Goal: Task Accomplishment & Management: Use online tool/utility

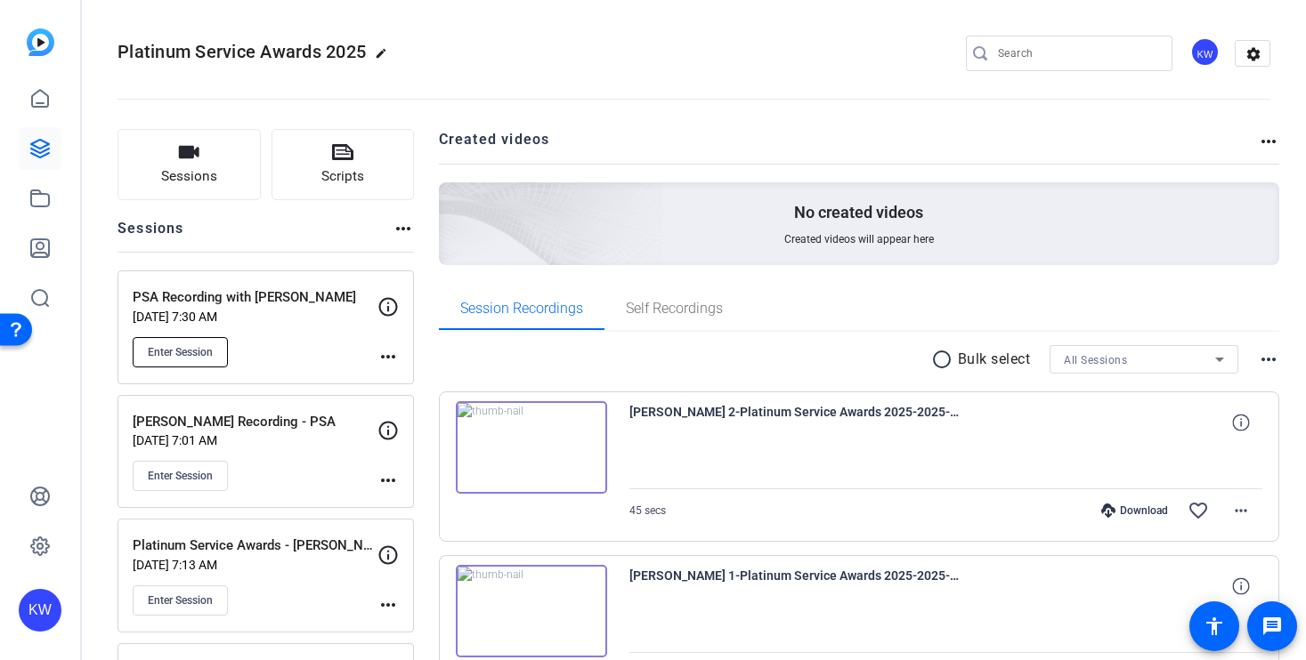
click at [189, 354] on span "Enter Session" at bounding box center [180, 352] width 65 height 14
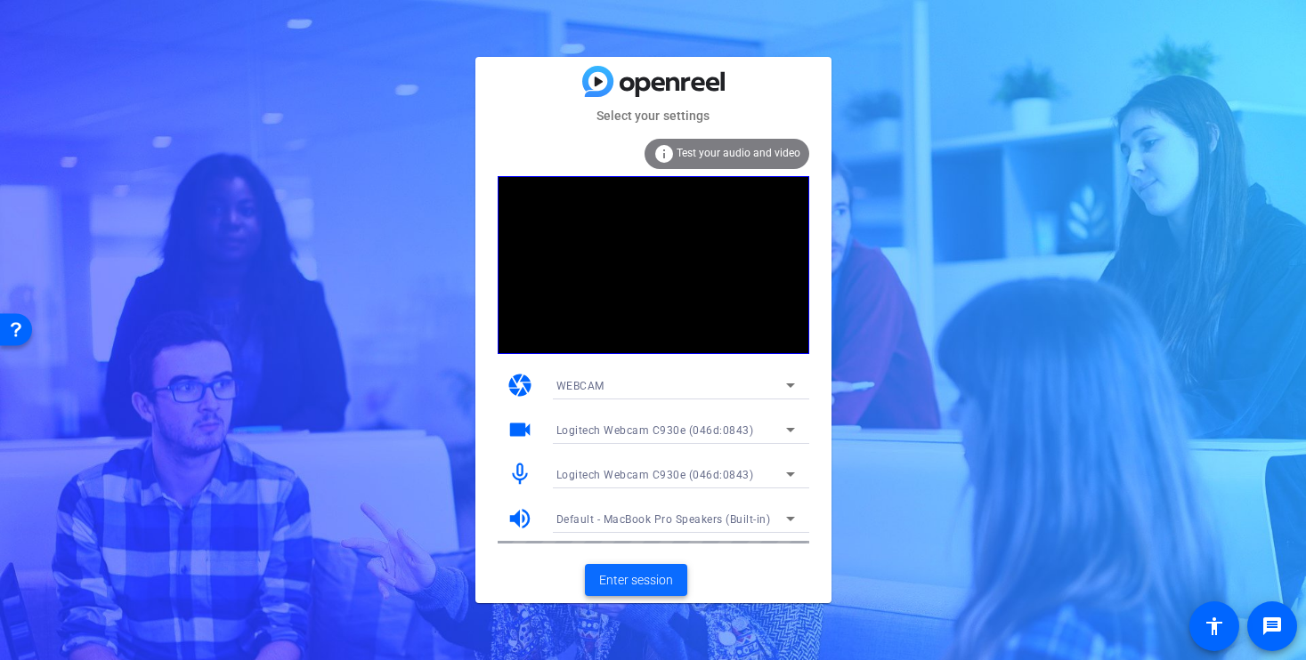
click at [608, 588] on span "Enter session" at bounding box center [636, 580] width 74 height 19
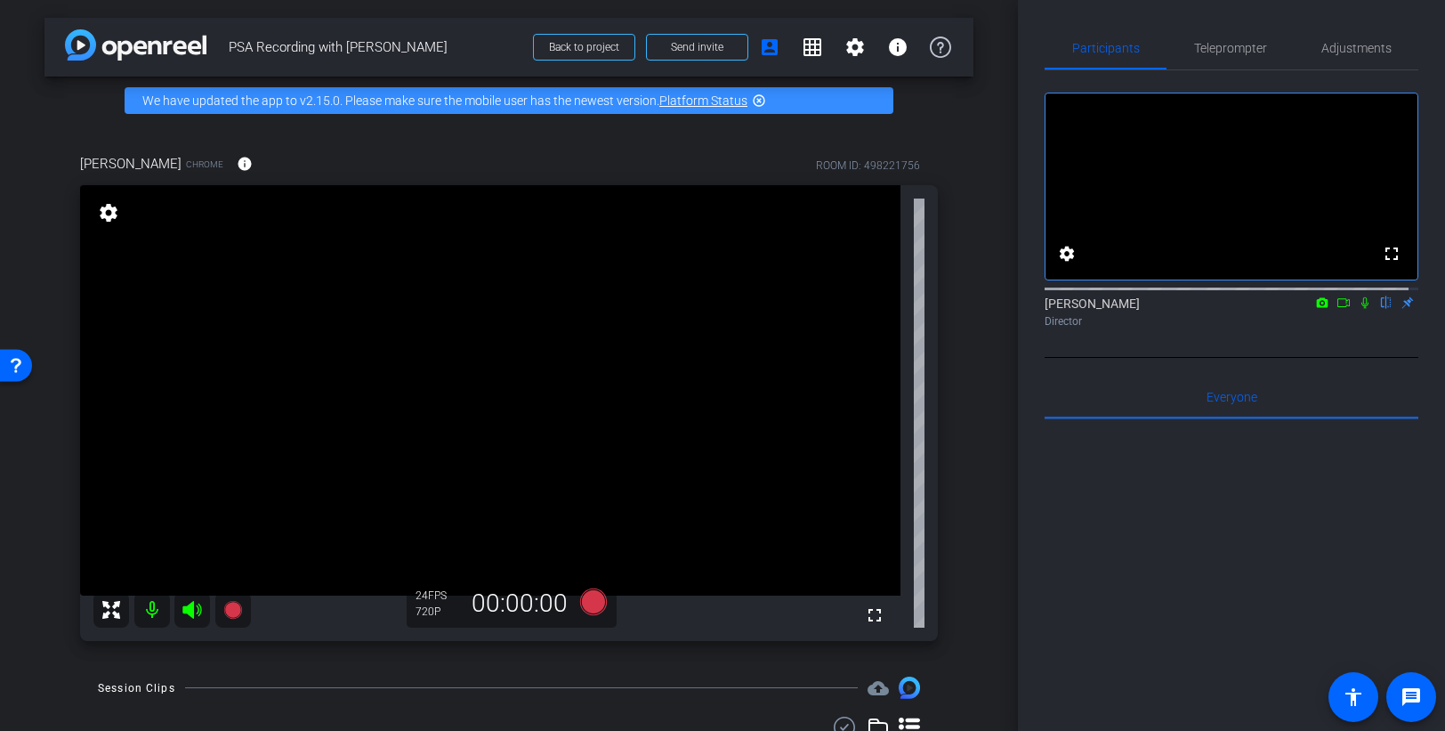
scroll to position [71, 0]
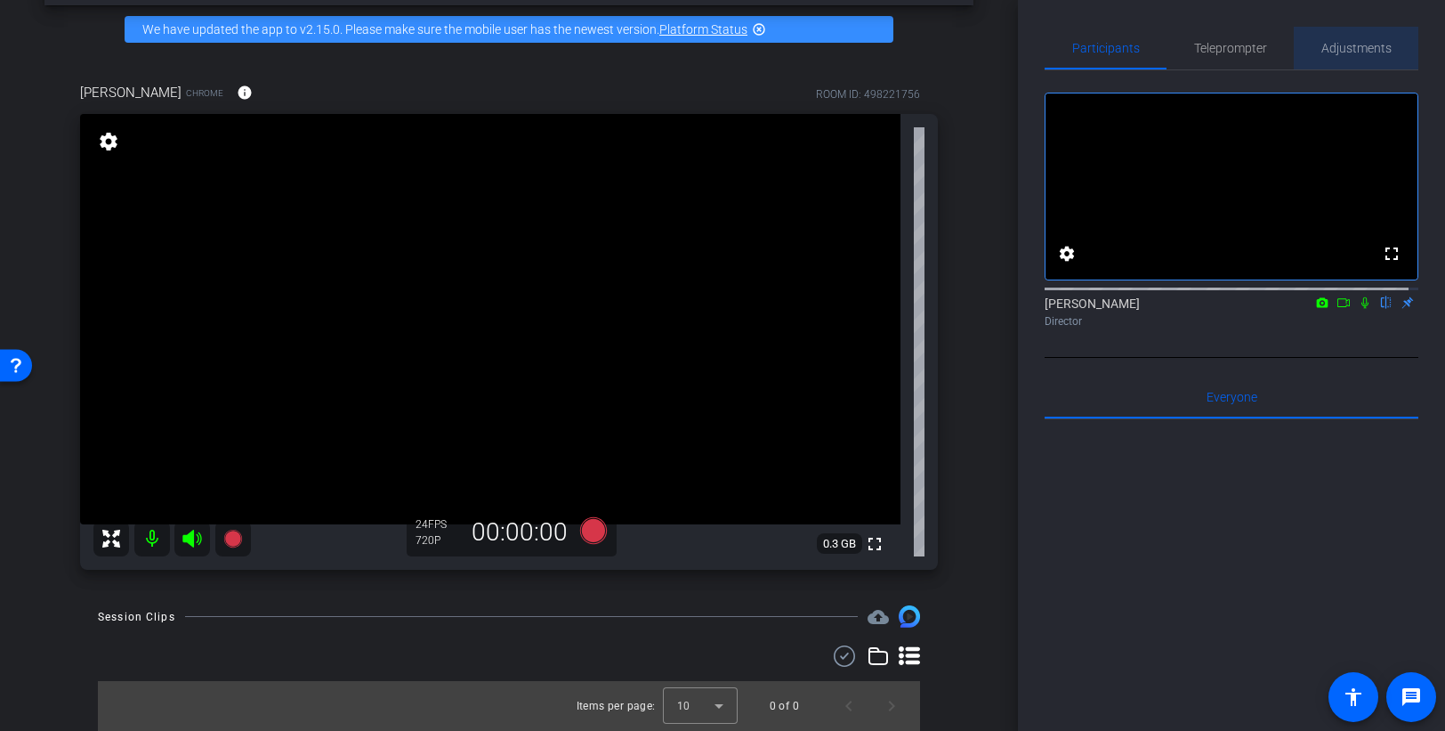
click at [1305, 49] on span "Adjustments" at bounding box center [1357, 48] width 70 height 12
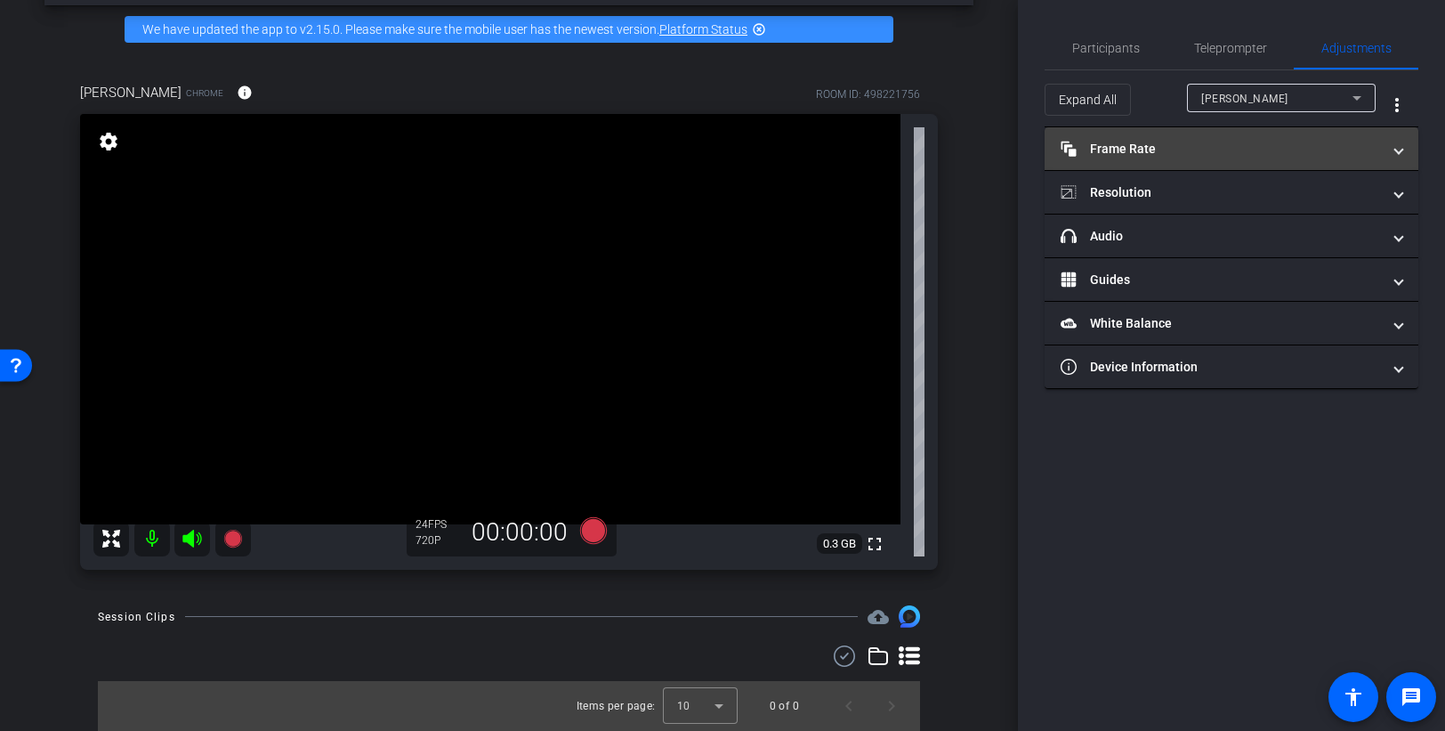
click at [1195, 146] on mat-panel-title "Frame Rate Frame Rate" at bounding box center [1221, 149] width 320 height 19
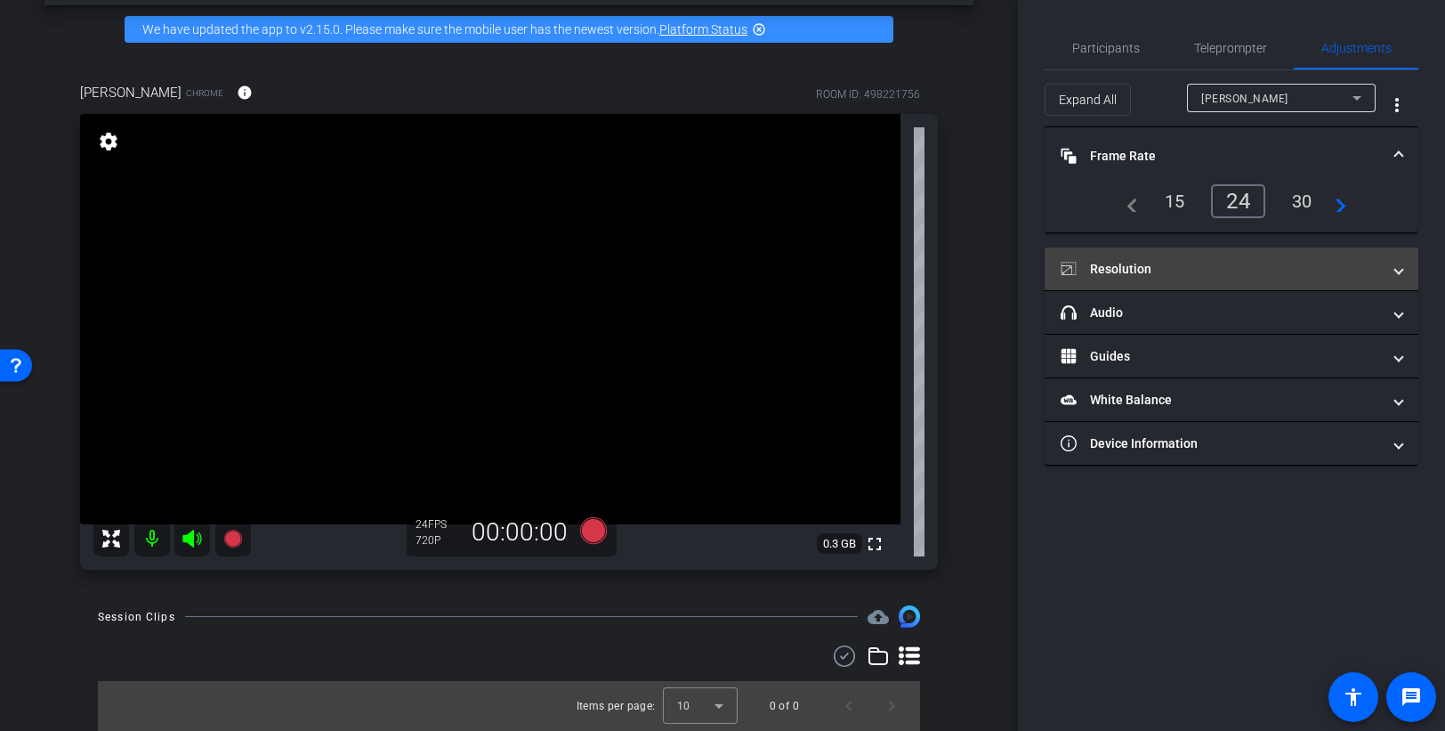
click at [1156, 257] on mat-expansion-panel-header "Resolution" at bounding box center [1232, 268] width 374 height 43
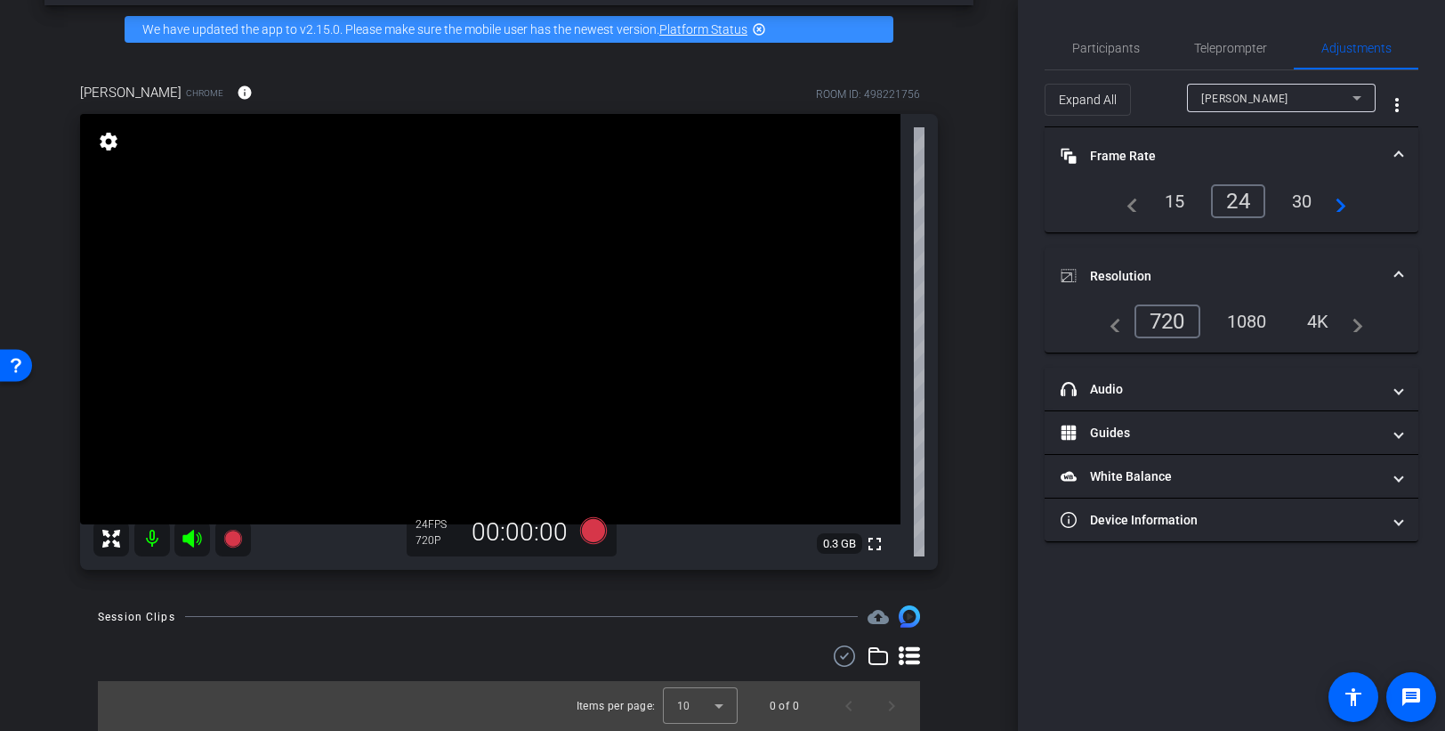
click at [1254, 328] on div "1080" at bounding box center [1247, 321] width 67 height 30
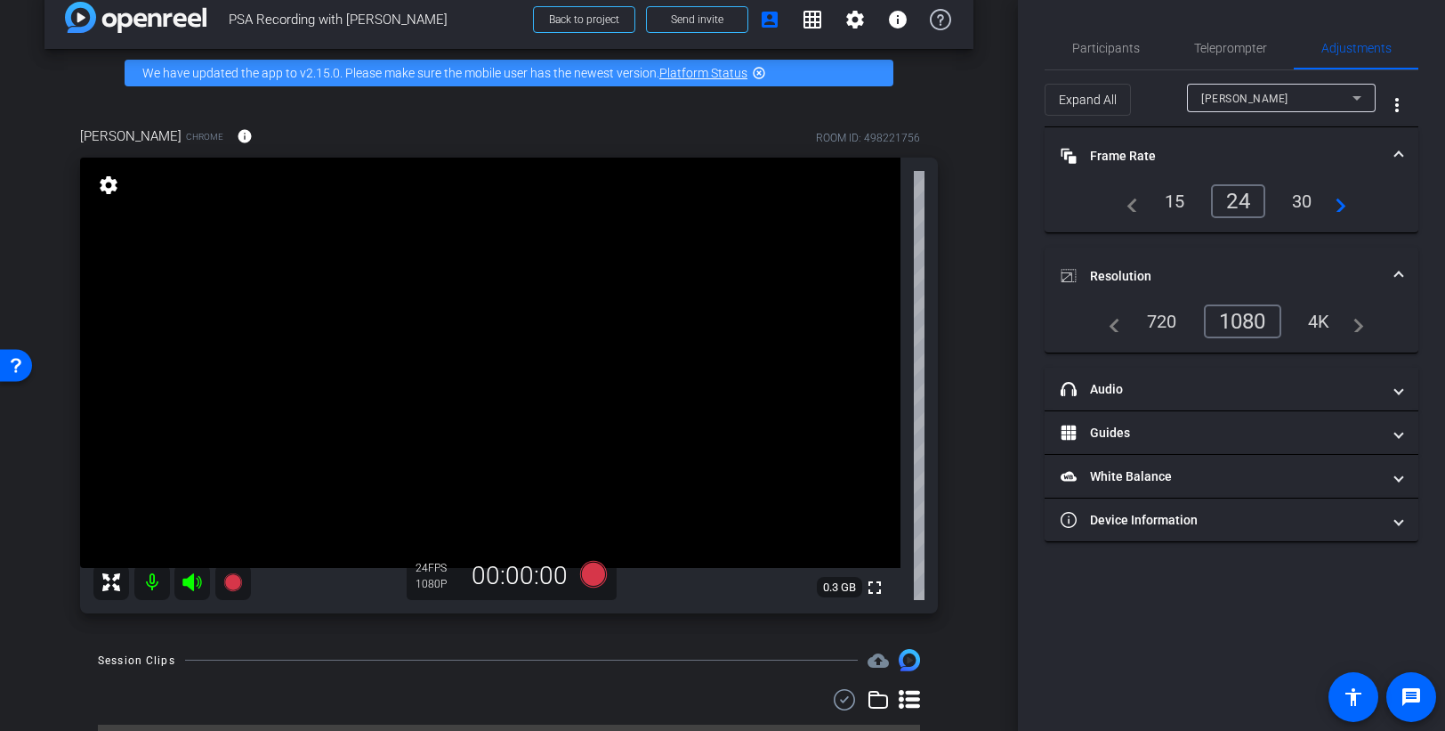
scroll to position [25, 0]
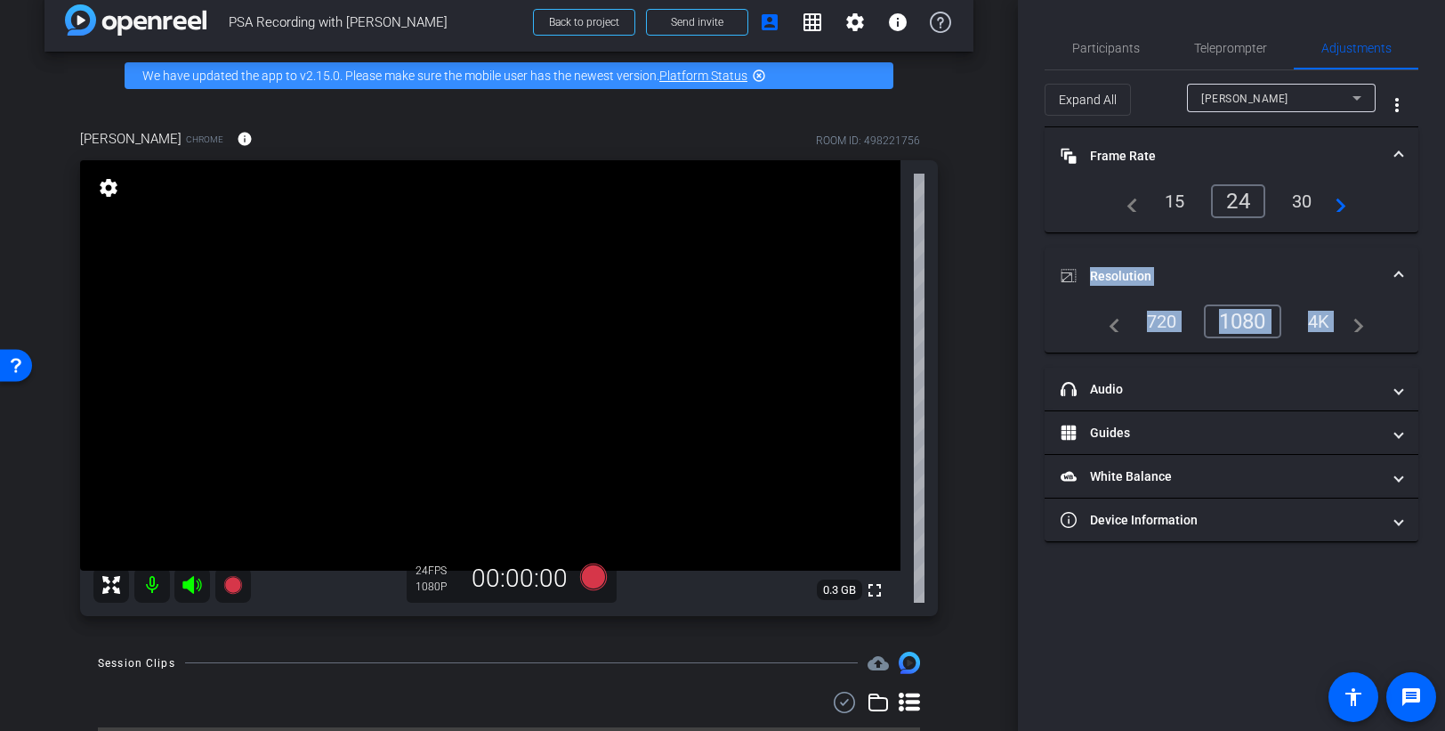
drag, startPoint x: 1024, startPoint y: 543, endPoint x: 1040, endPoint y: 386, distance: 157.4
click at [1040, 386] on div "Participants Teleprompter Adjustments settings [PERSON_NAME] flip Director Ever…" at bounding box center [1231, 365] width 427 height 731
drag, startPoint x: 1017, startPoint y: 91, endPoint x: 1007, endPoint y: 6, distance: 85.1
click at [1007, 6] on div "arrow_back PSA Recording with [PERSON_NAME] Back to project Send invite account…" at bounding box center [722, 365] width 1445 height 731
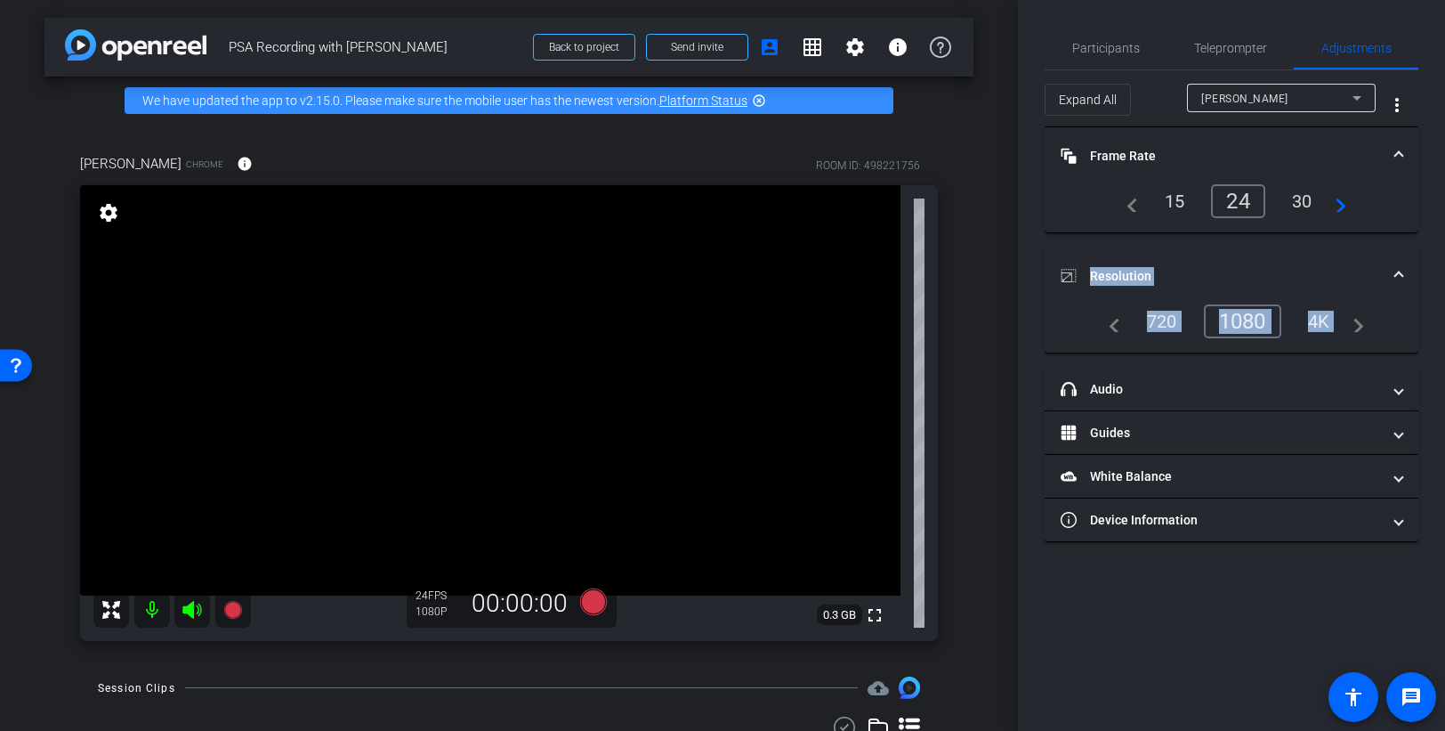
scroll to position [71, 0]
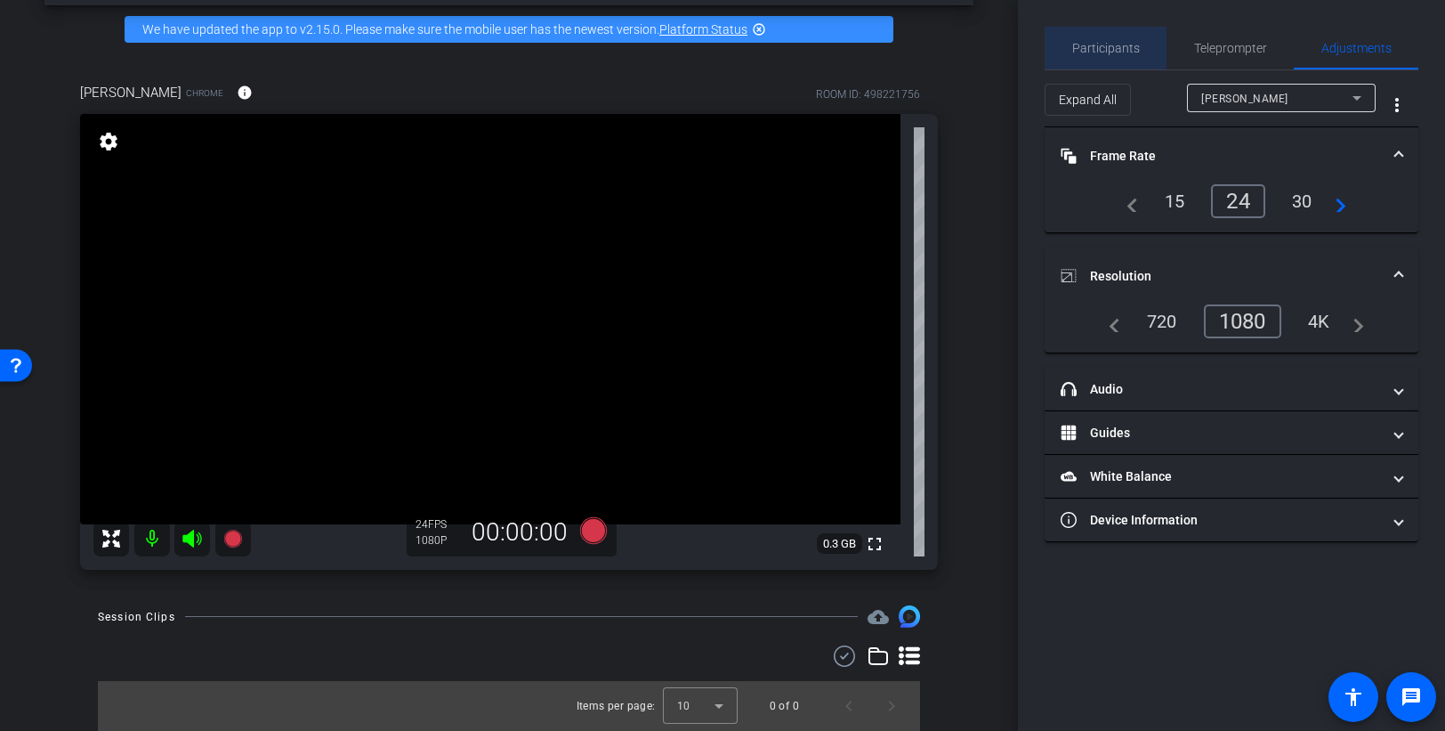
click at [1119, 51] on span "Participants" at bounding box center [1106, 48] width 68 height 12
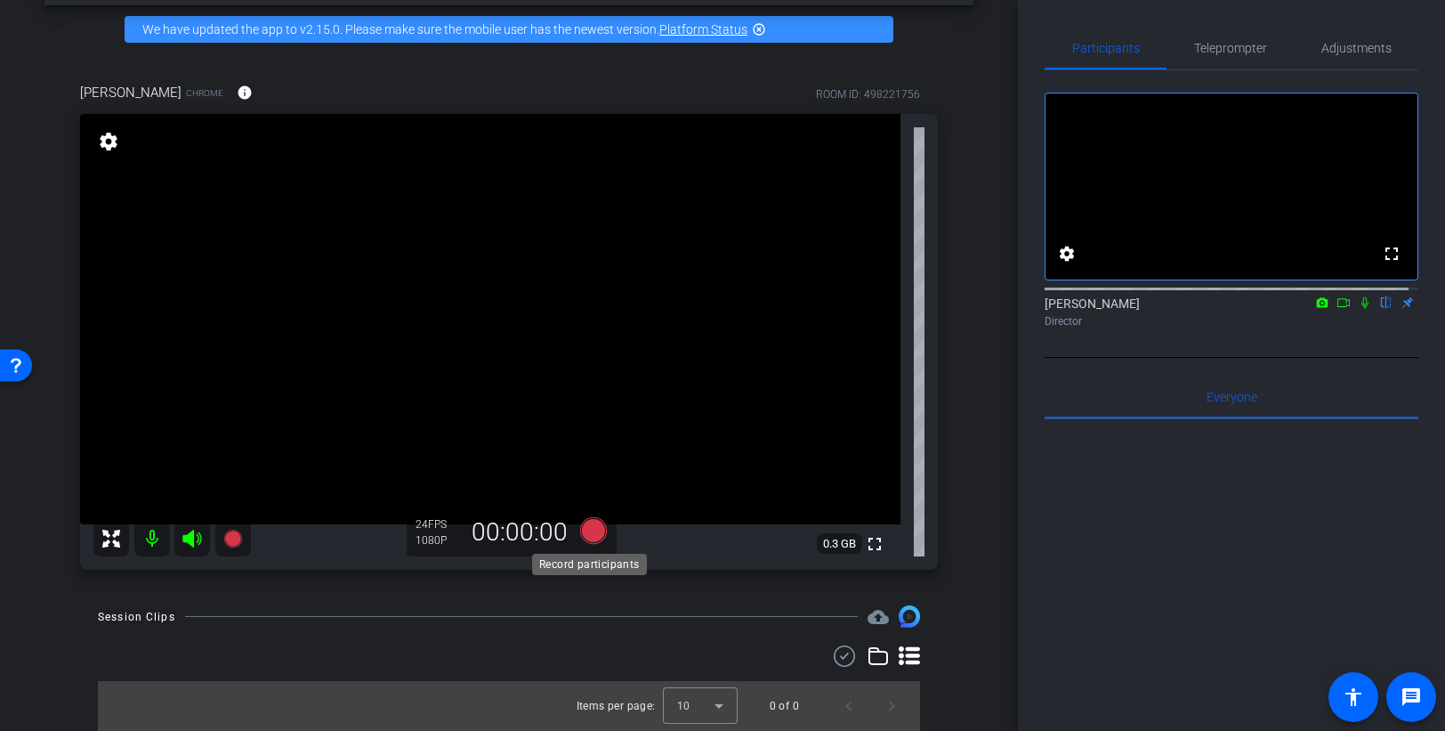
click at [588, 529] on icon at bounding box center [593, 530] width 27 height 27
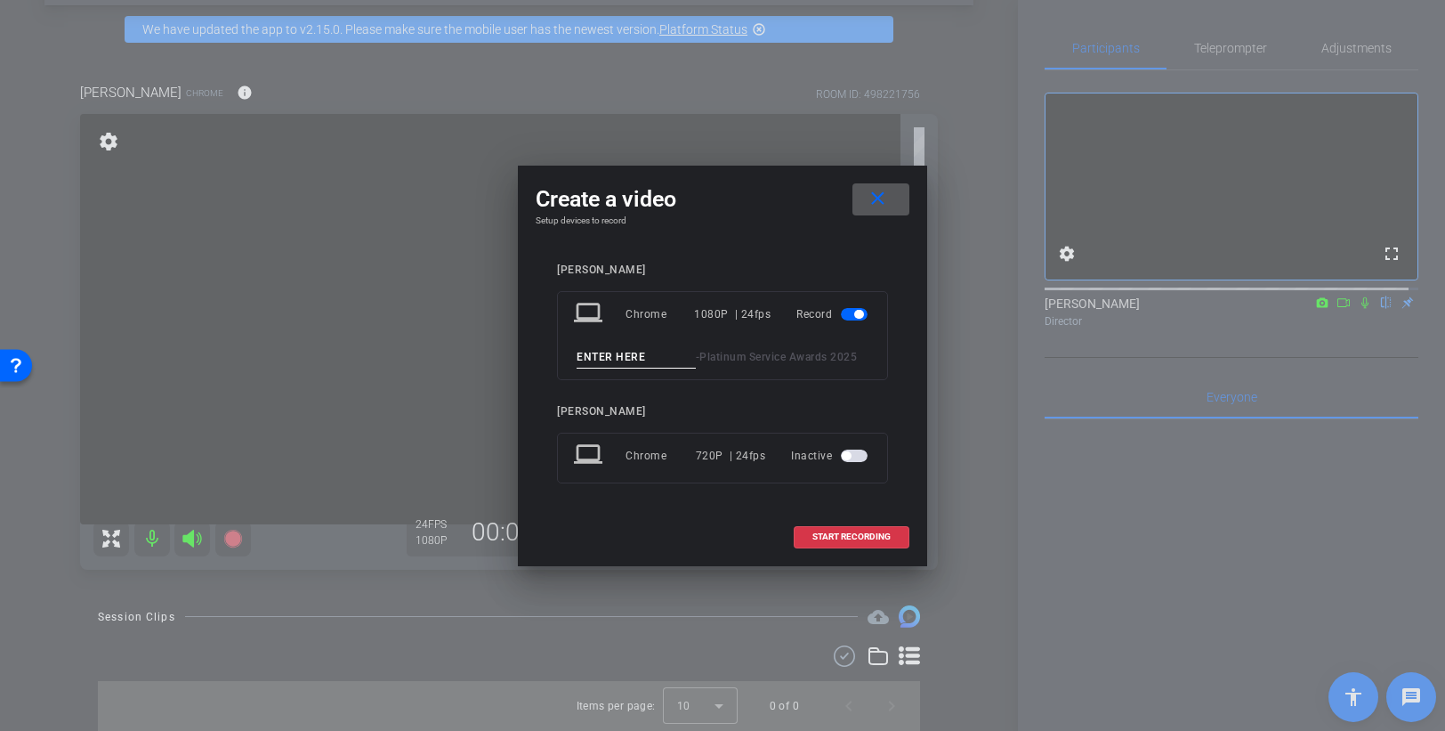
click at [611, 362] on input at bounding box center [636, 357] width 119 height 22
type input "[PERSON_NAME]"
click at [840, 532] on span "START RECORDING" at bounding box center [852, 536] width 78 height 9
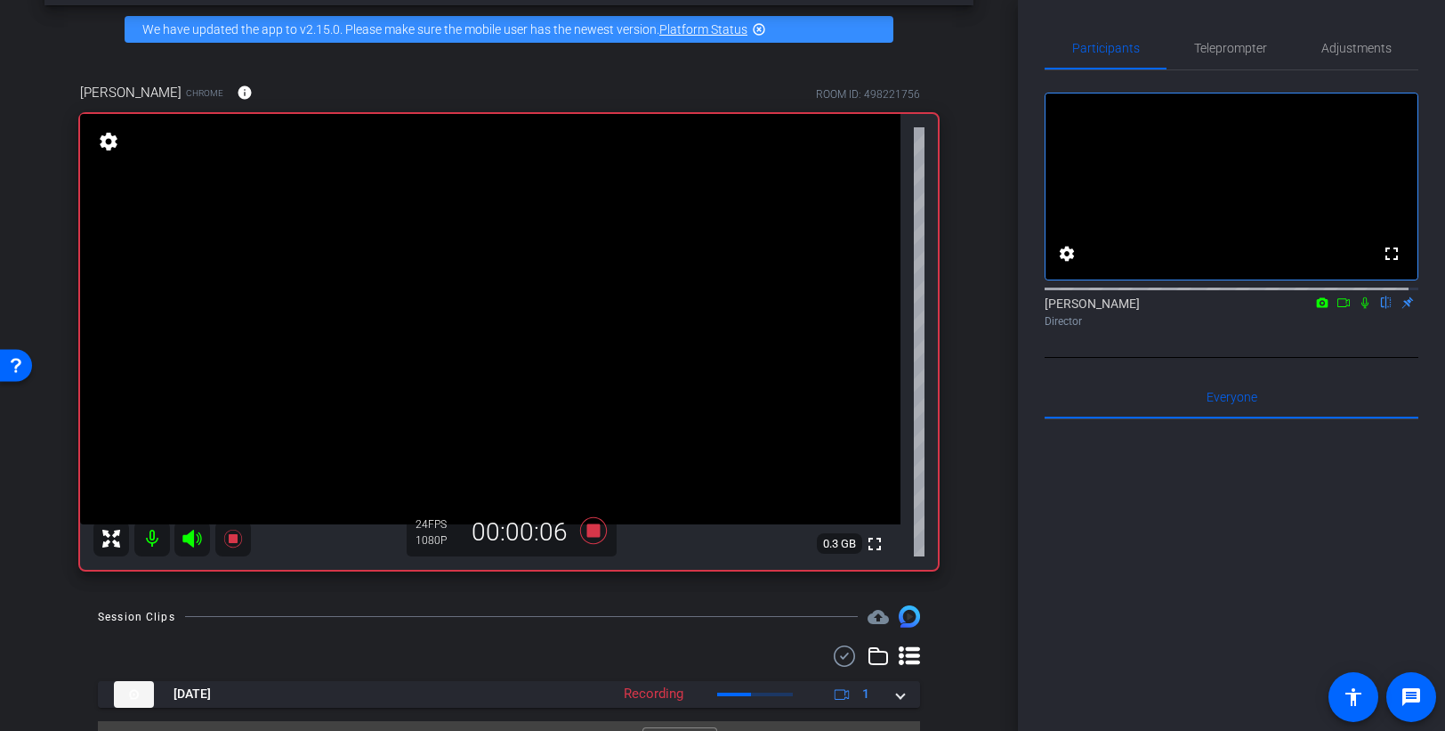
scroll to position [111, 0]
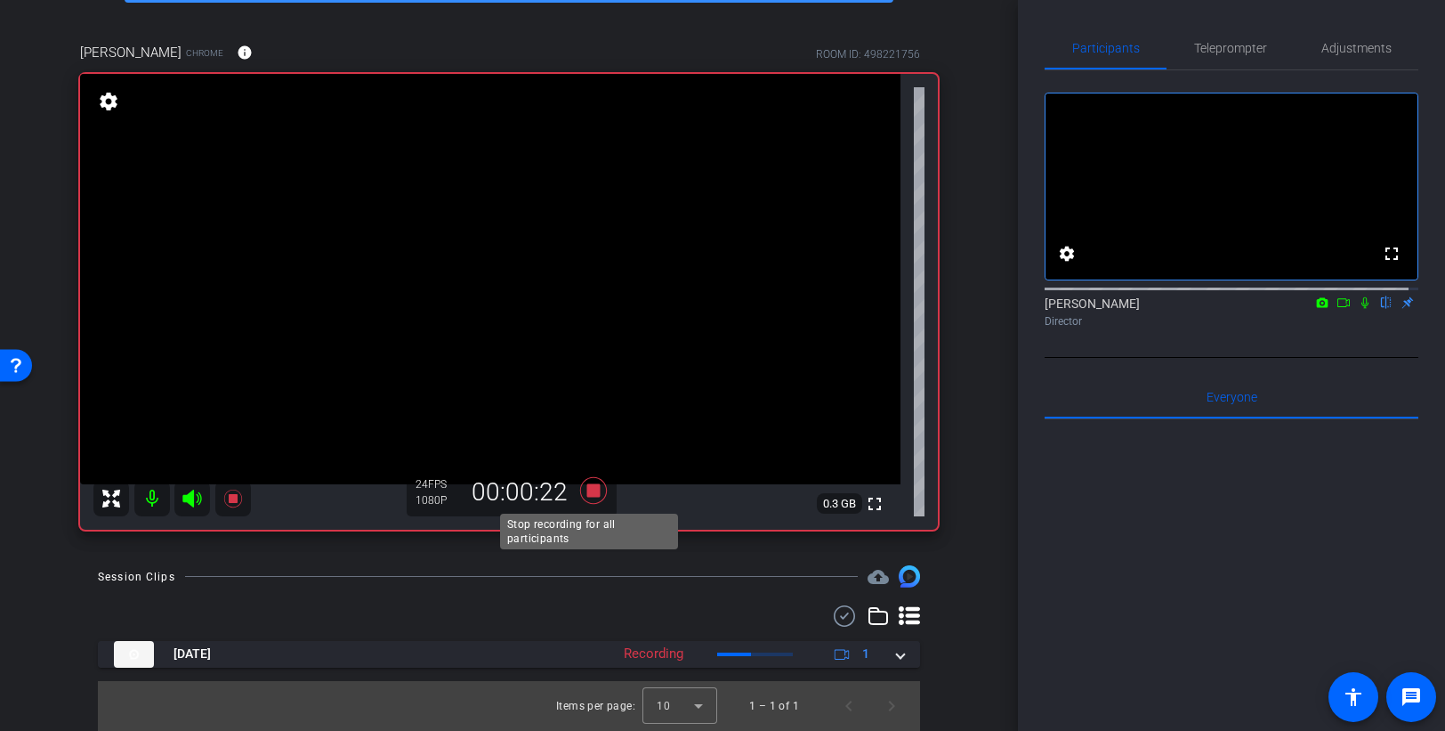
click at [591, 498] on icon at bounding box center [593, 490] width 43 height 32
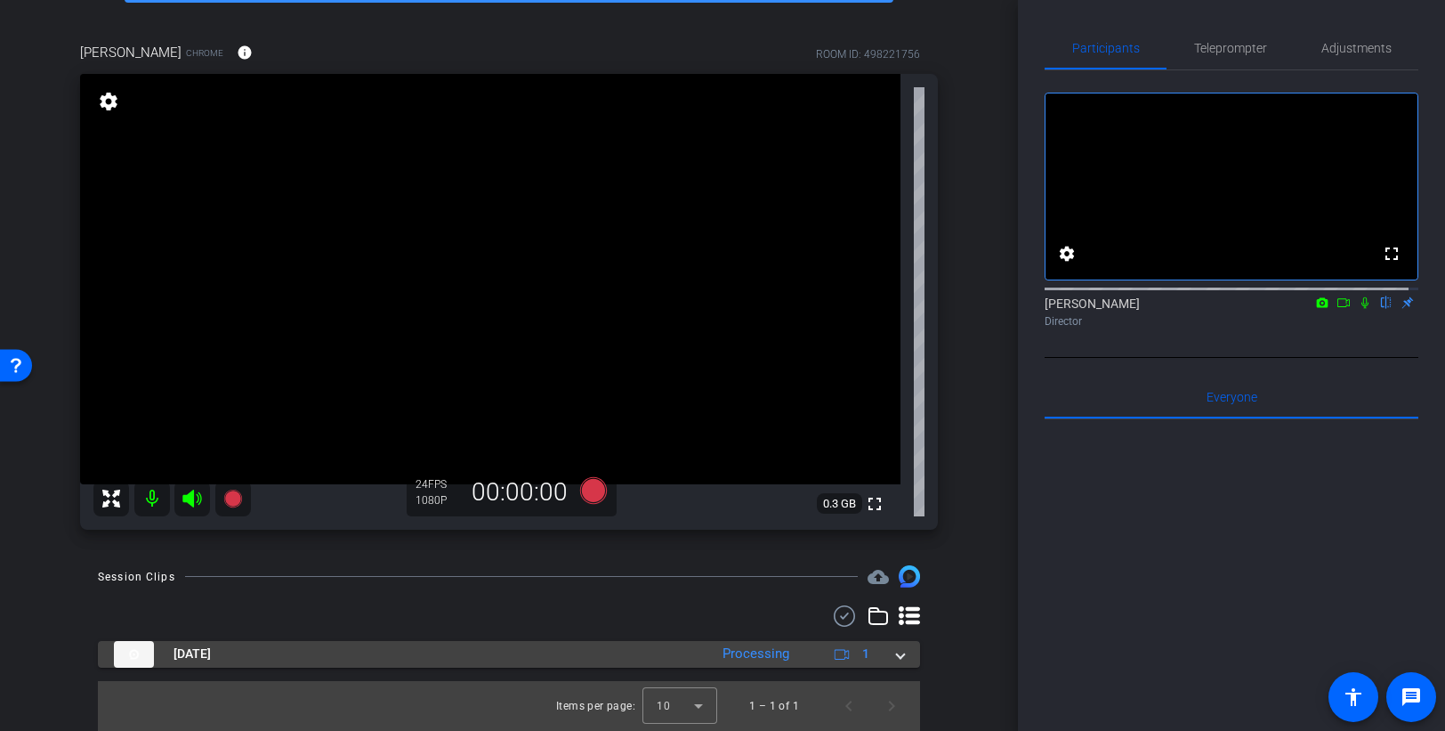
click at [897, 657] on span at bounding box center [900, 653] width 7 height 19
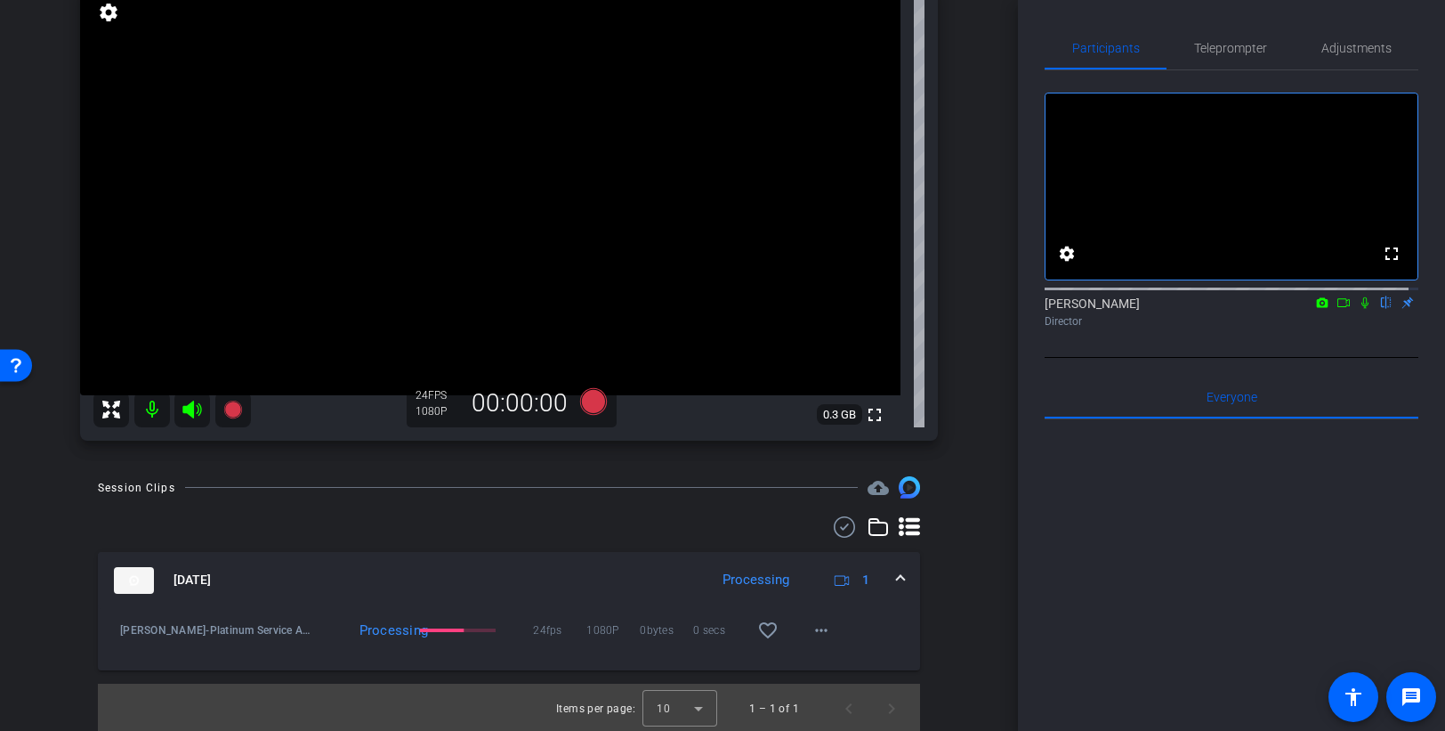
scroll to position [203, 0]
click at [121, 633] on mat-icon "play_circle_outline" at bounding box center [120, 633] width 18 height 18
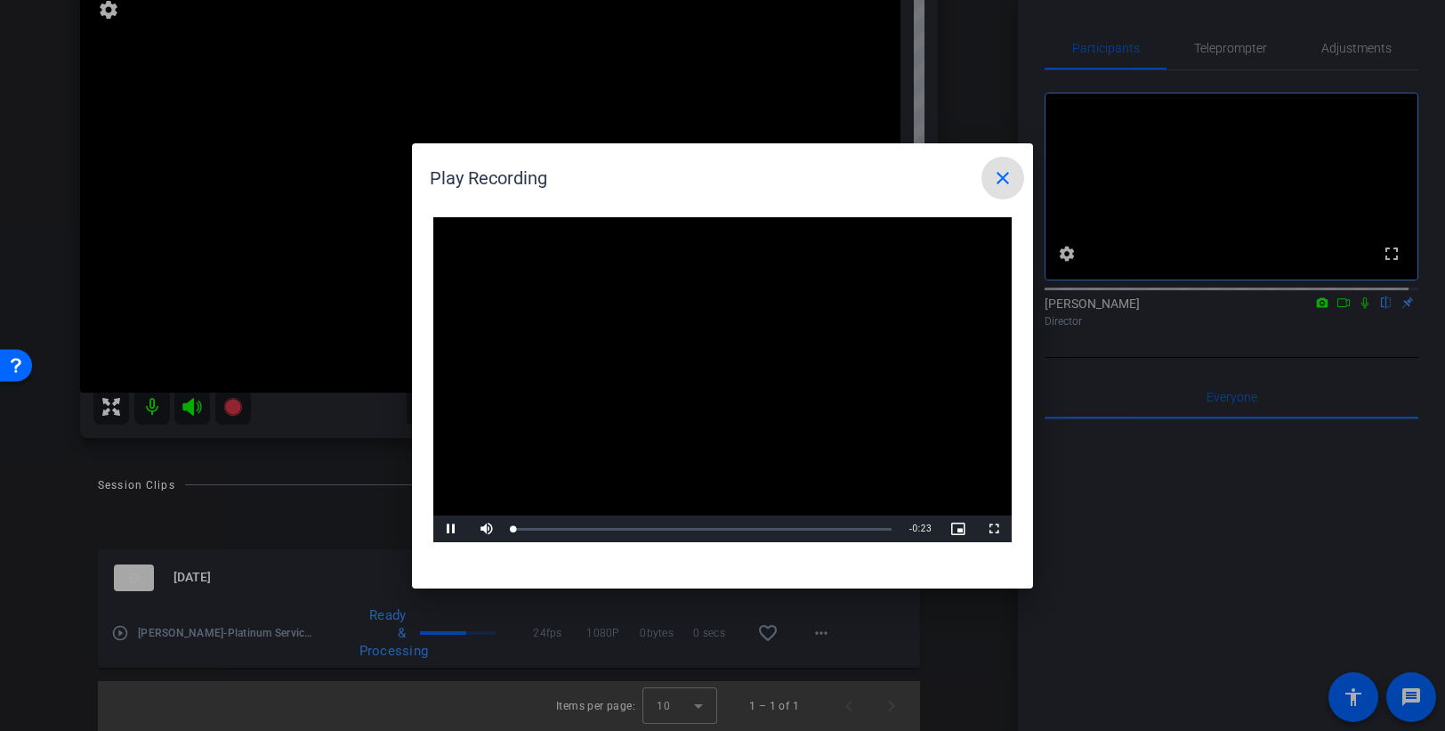
click at [722, 373] on video "Video Player" at bounding box center [722, 380] width 578 height 326
click at [448, 529] on span "Video Player" at bounding box center [451, 529] width 36 height 0
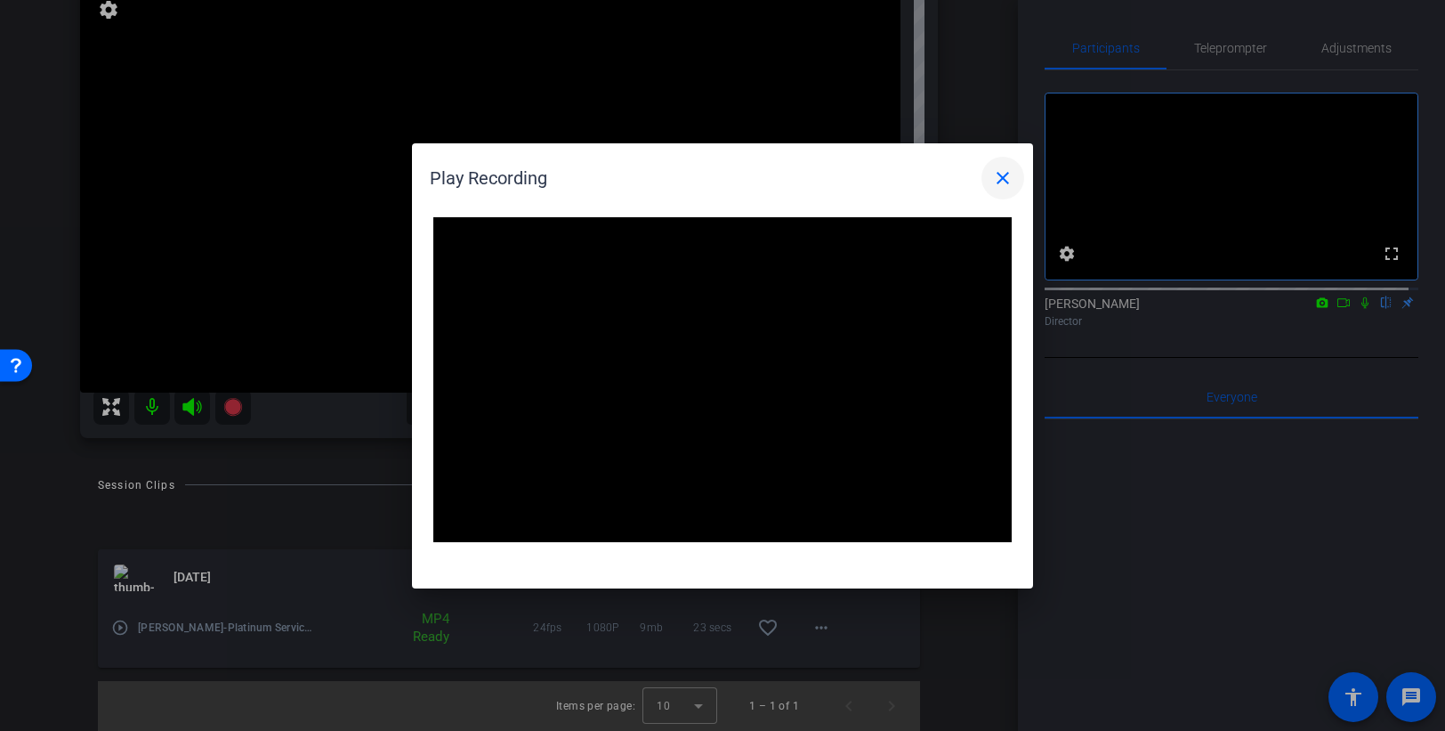
click at [1004, 180] on mat-icon "close" at bounding box center [1002, 177] width 21 height 21
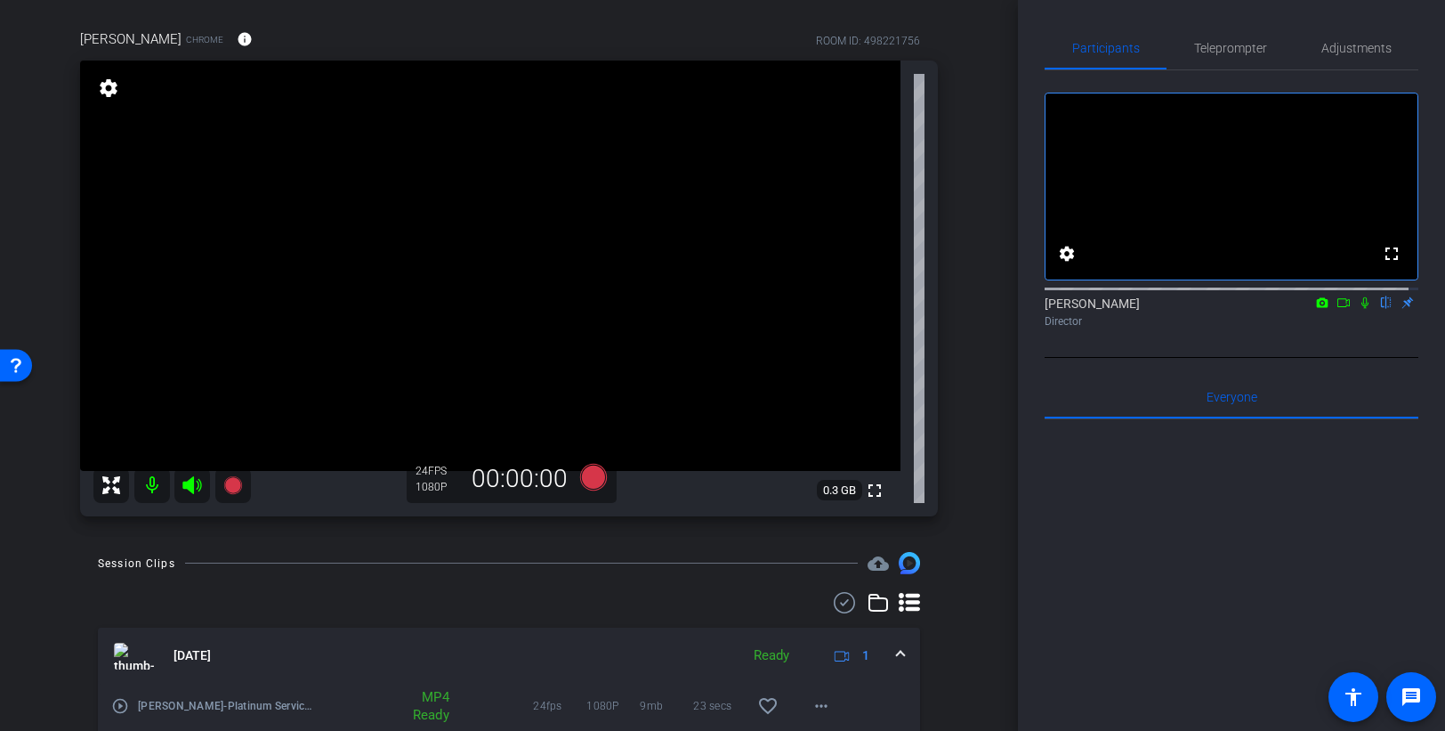
scroll to position [107, 0]
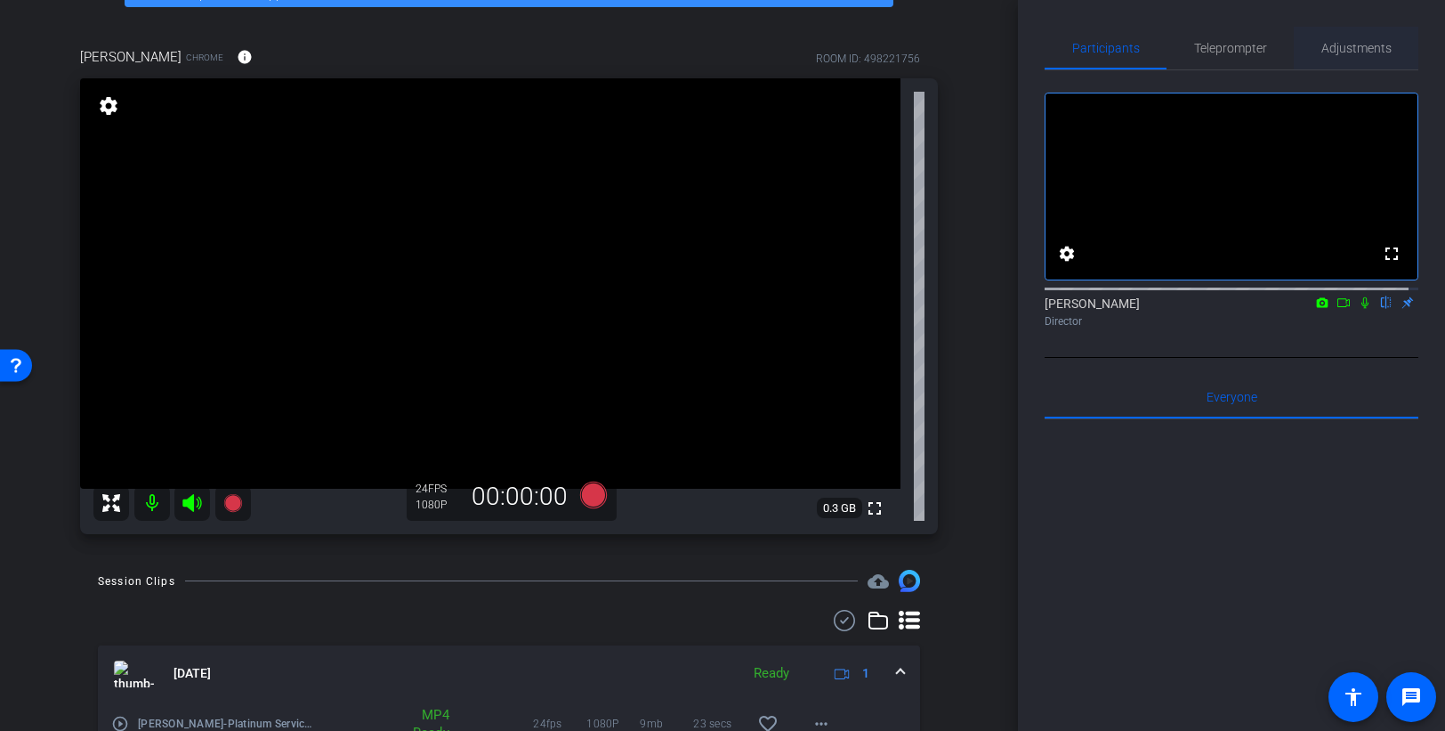
click at [1305, 48] on span "Adjustments" at bounding box center [1357, 48] width 70 height 12
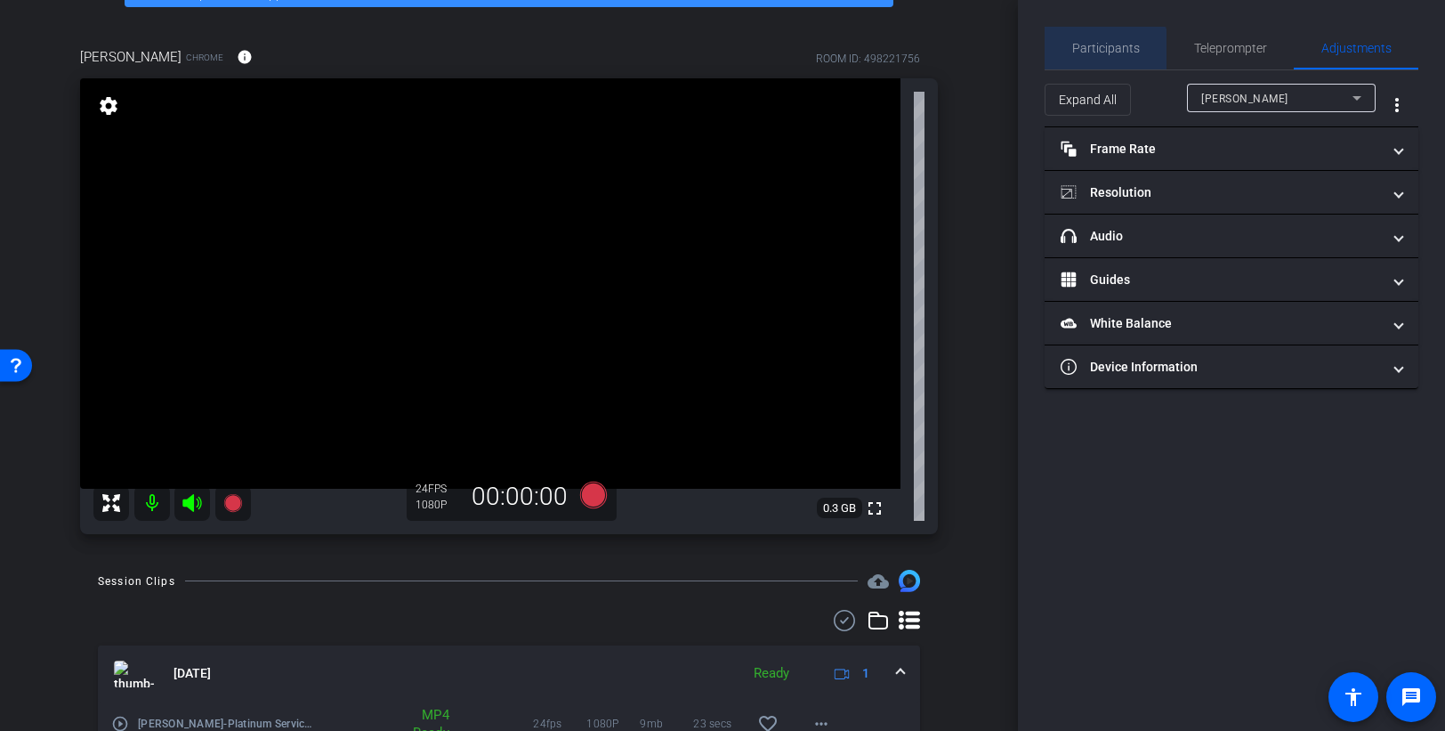
click at [1099, 57] on span "Participants" at bounding box center [1106, 48] width 68 height 43
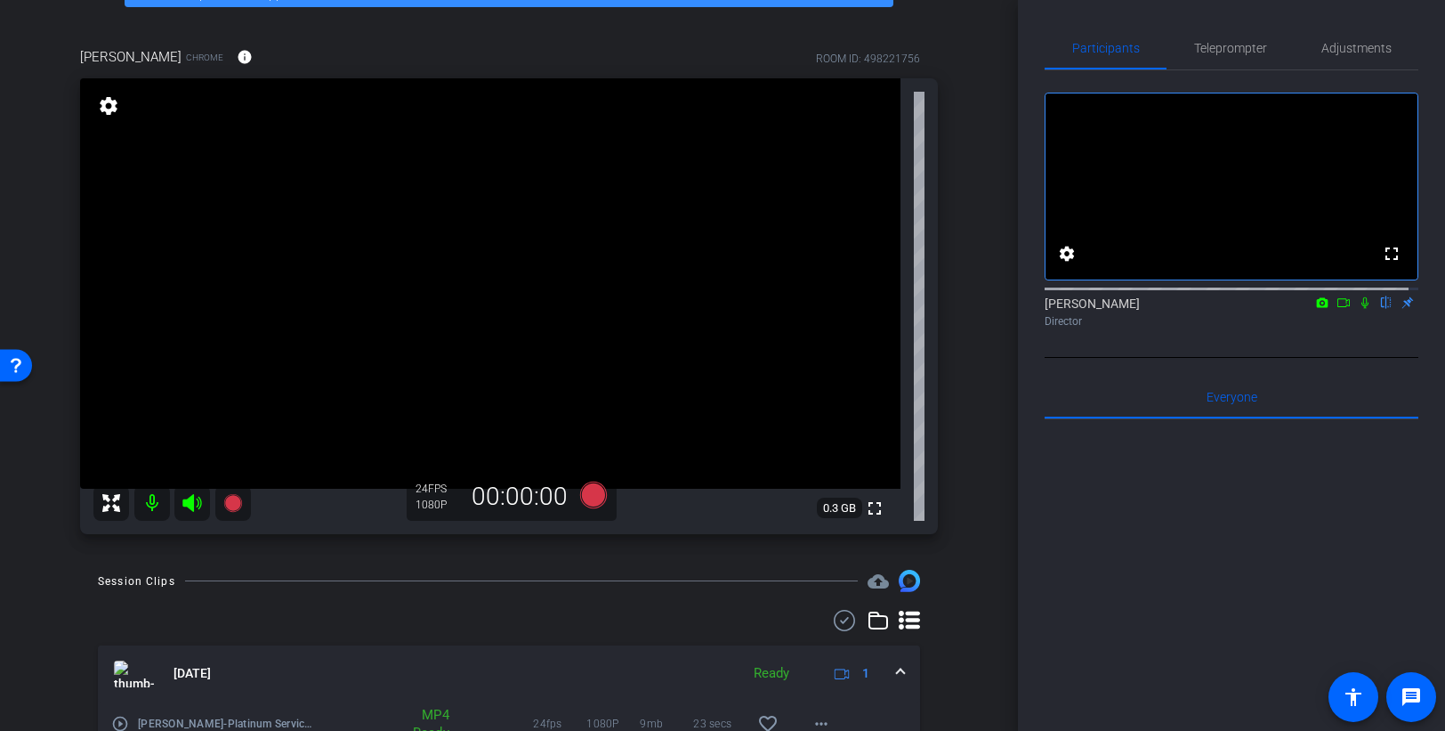
scroll to position [0, 0]
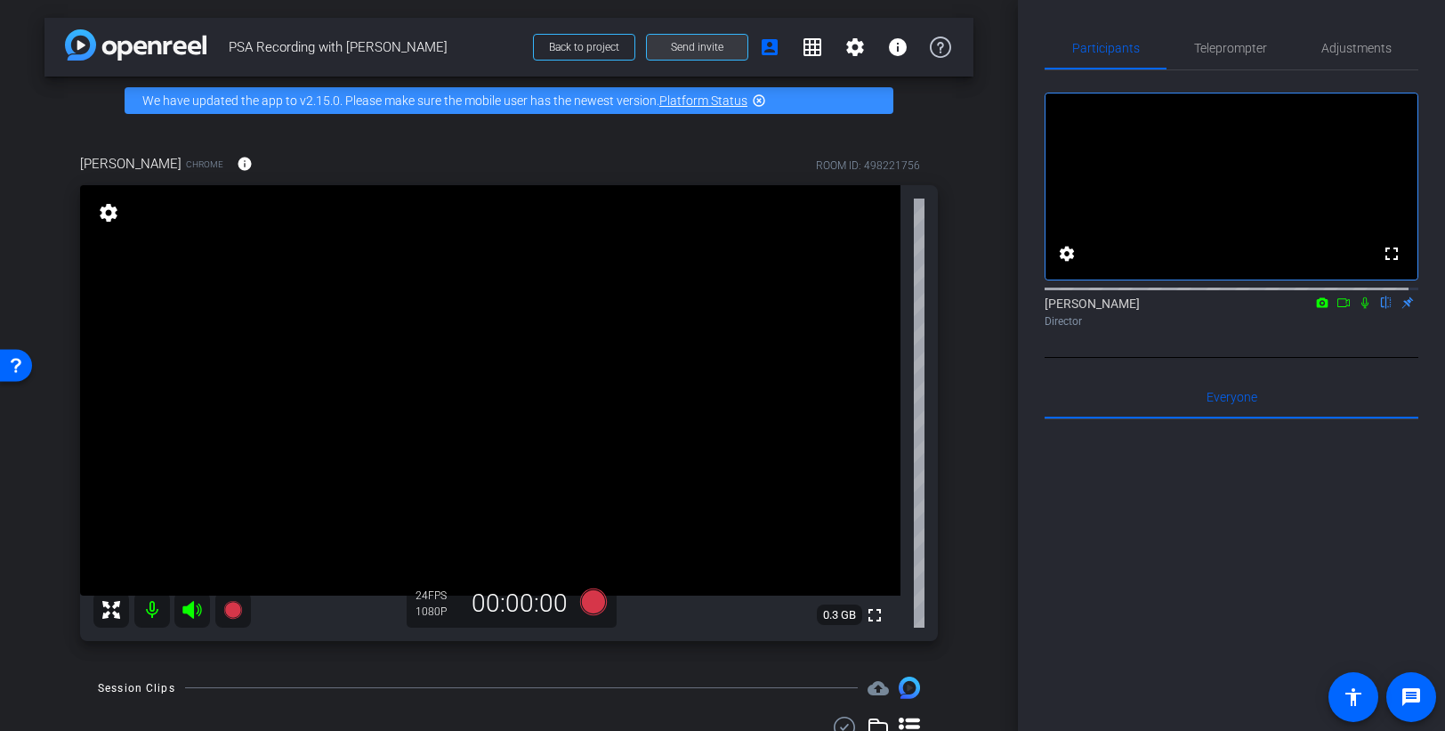
click at [675, 45] on span "Send invite" at bounding box center [697, 47] width 53 height 14
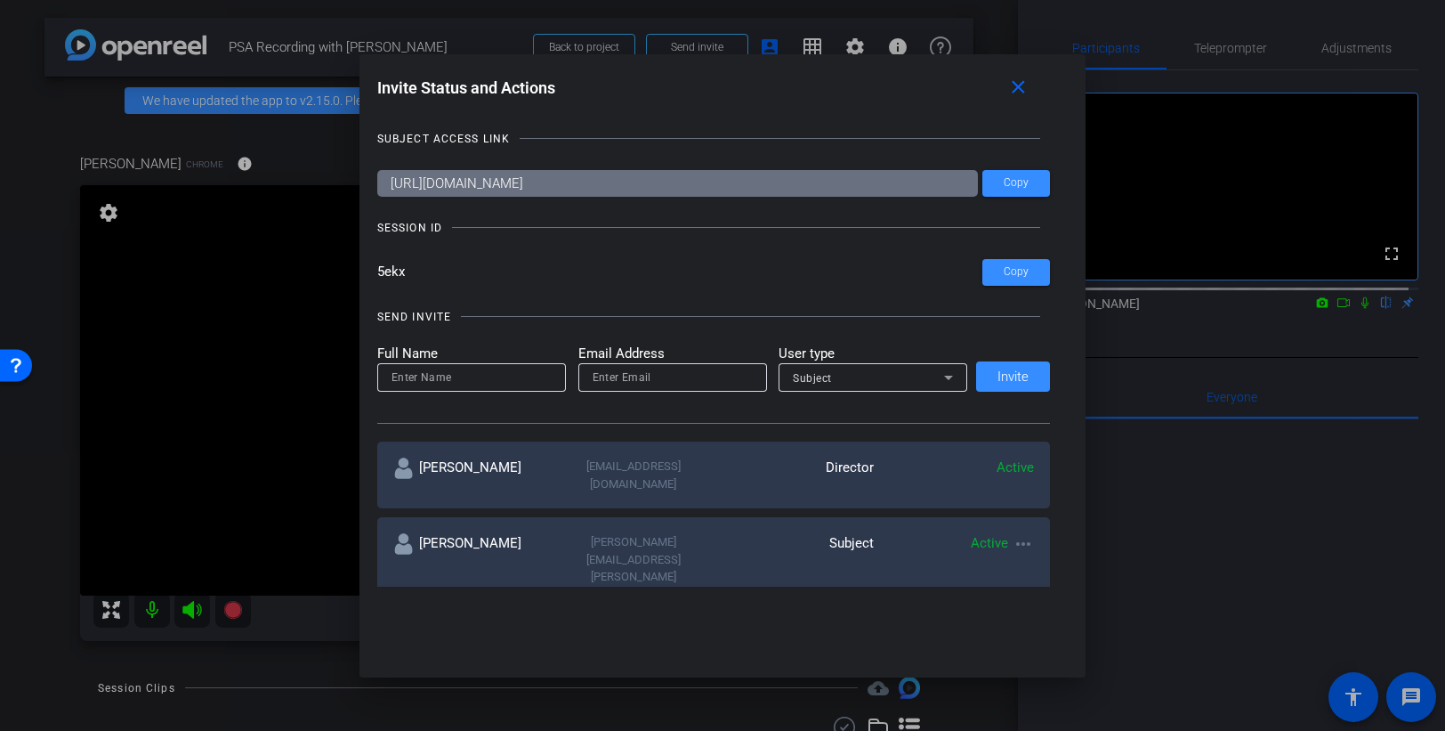
click at [453, 369] on input at bounding box center [472, 377] width 160 height 21
click at [392, 378] on input "[PERSON_NAME]" at bounding box center [472, 377] width 160 height 21
type input "B [PERSON_NAME]"
click at [619, 384] on input "email" at bounding box center [673, 377] width 160 height 21
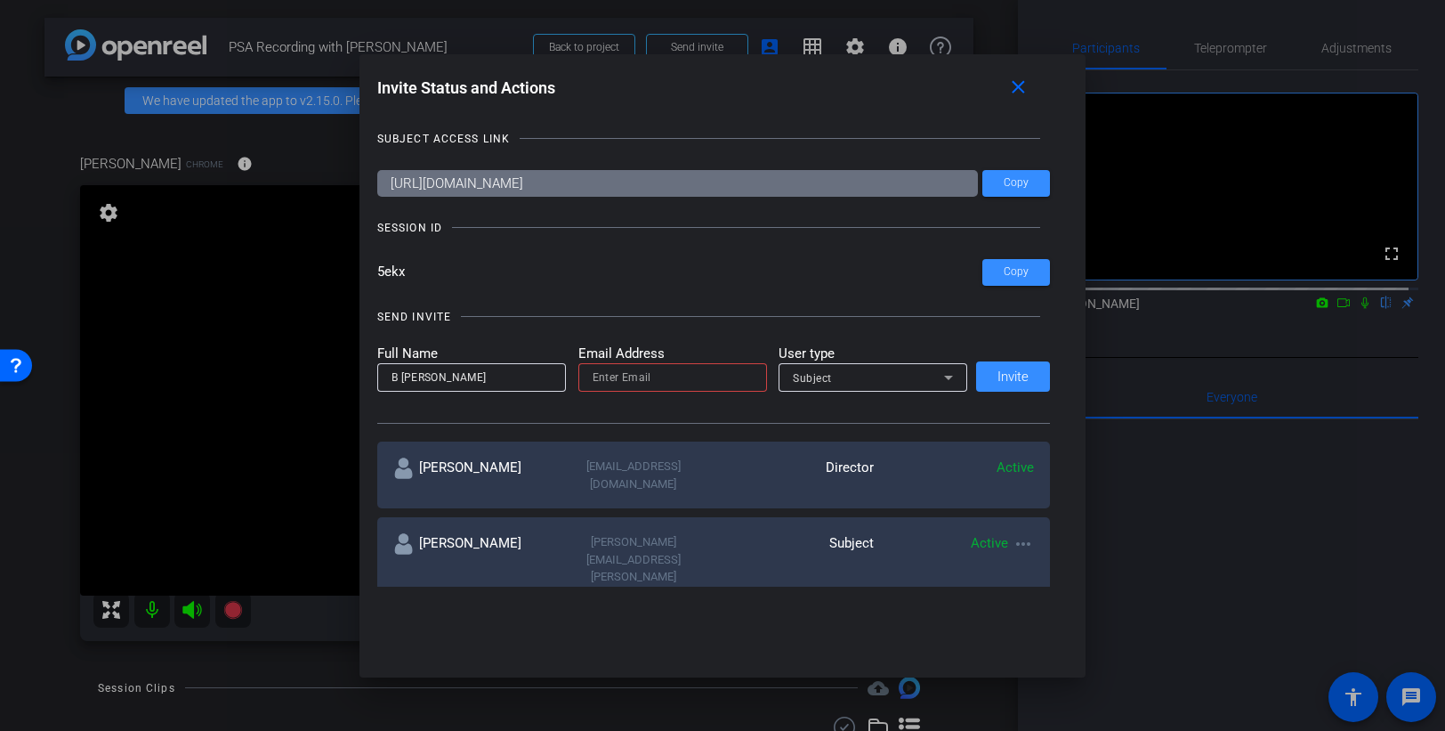
click at [651, 389] on div at bounding box center [673, 377] width 160 height 28
paste input "[EMAIL_ADDRESS][DOMAIN_NAME]"
type input "[EMAIL_ADDRESS][DOMAIN_NAME]"
click at [938, 378] on icon at bounding box center [948, 377] width 21 height 21
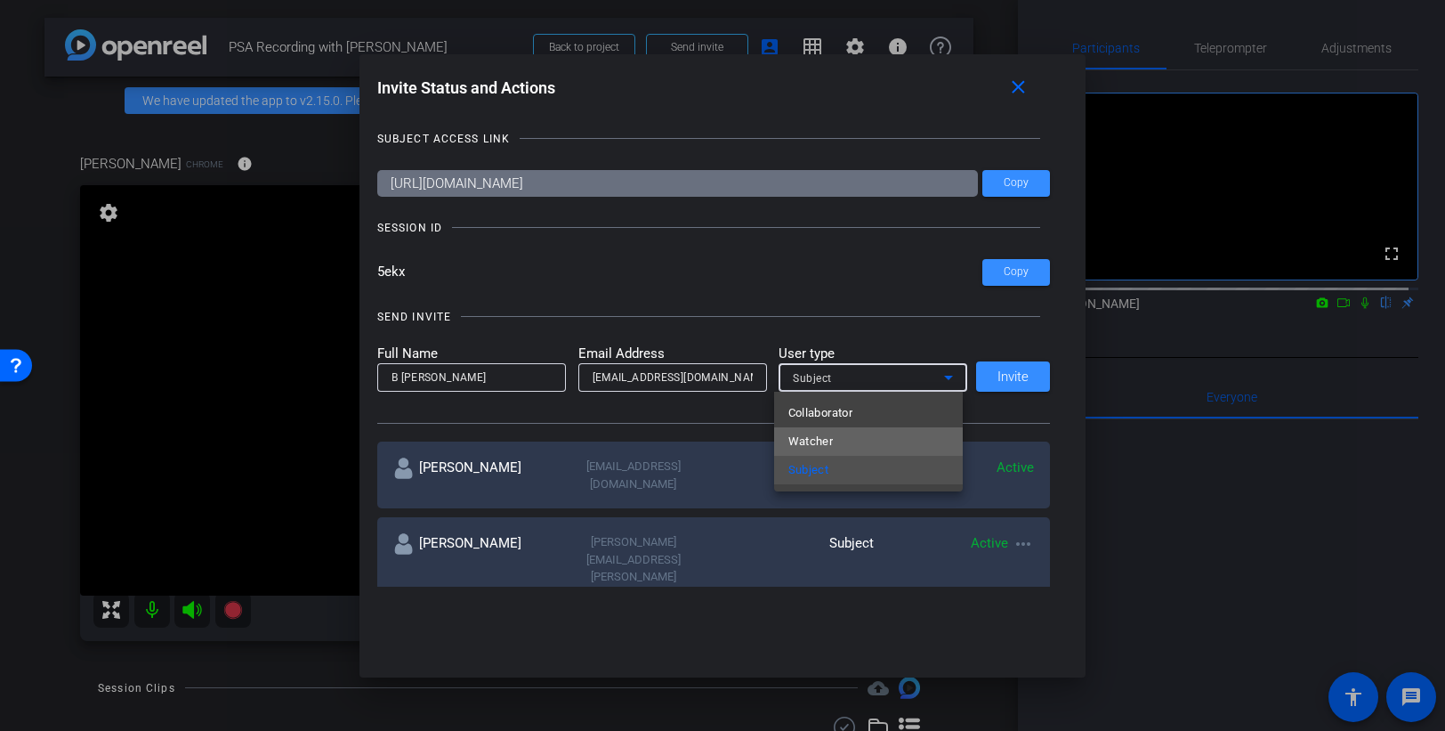
click at [865, 433] on mat-option "Watcher" at bounding box center [868, 441] width 189 height 28
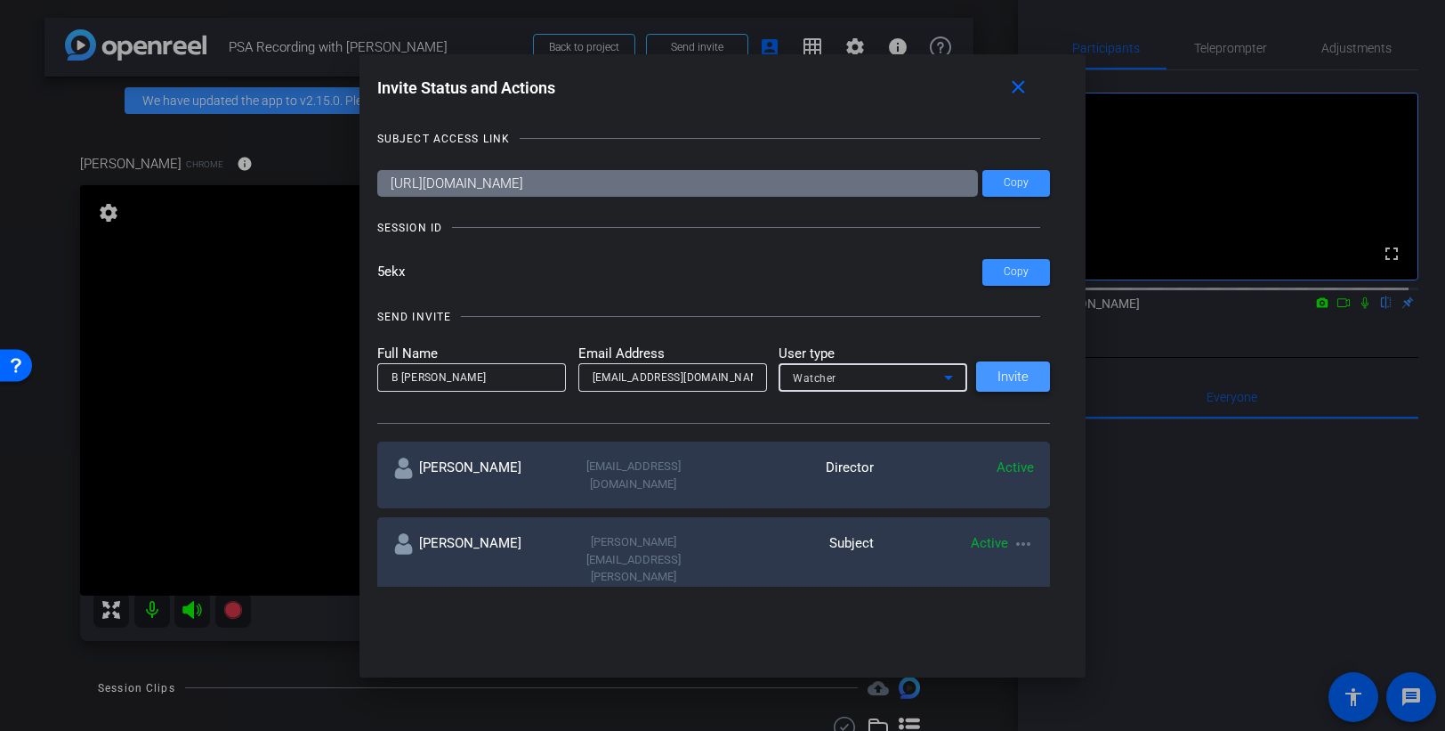
click at [998, 377] on span "Invite" at bounding box center [1013, 376] width 31 height 13
click at [1023, 90] on mat-icon "close" at bounding box center [1018, 88] width 22 height 22
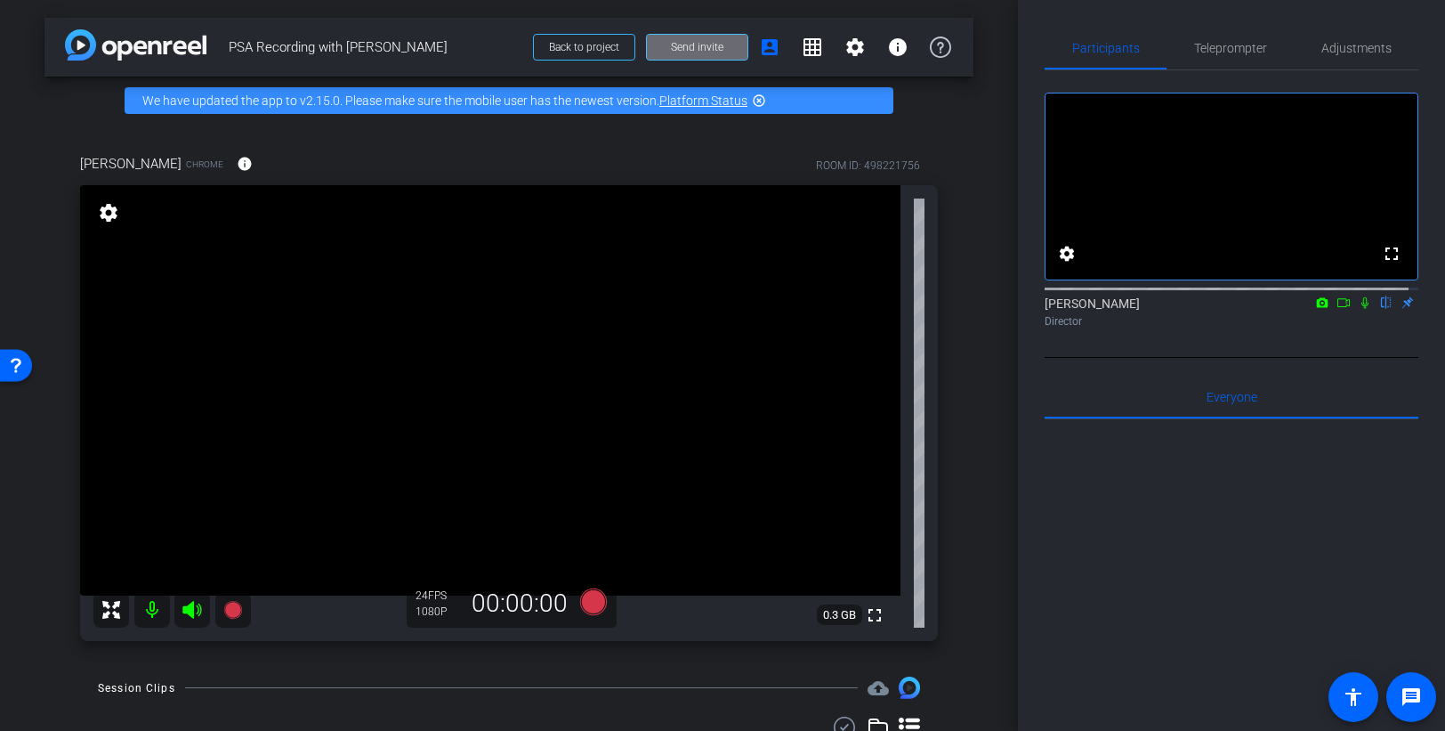
click at [712, 53] on span "Send invite" at bounding box center [697, 47] width 53 height 14
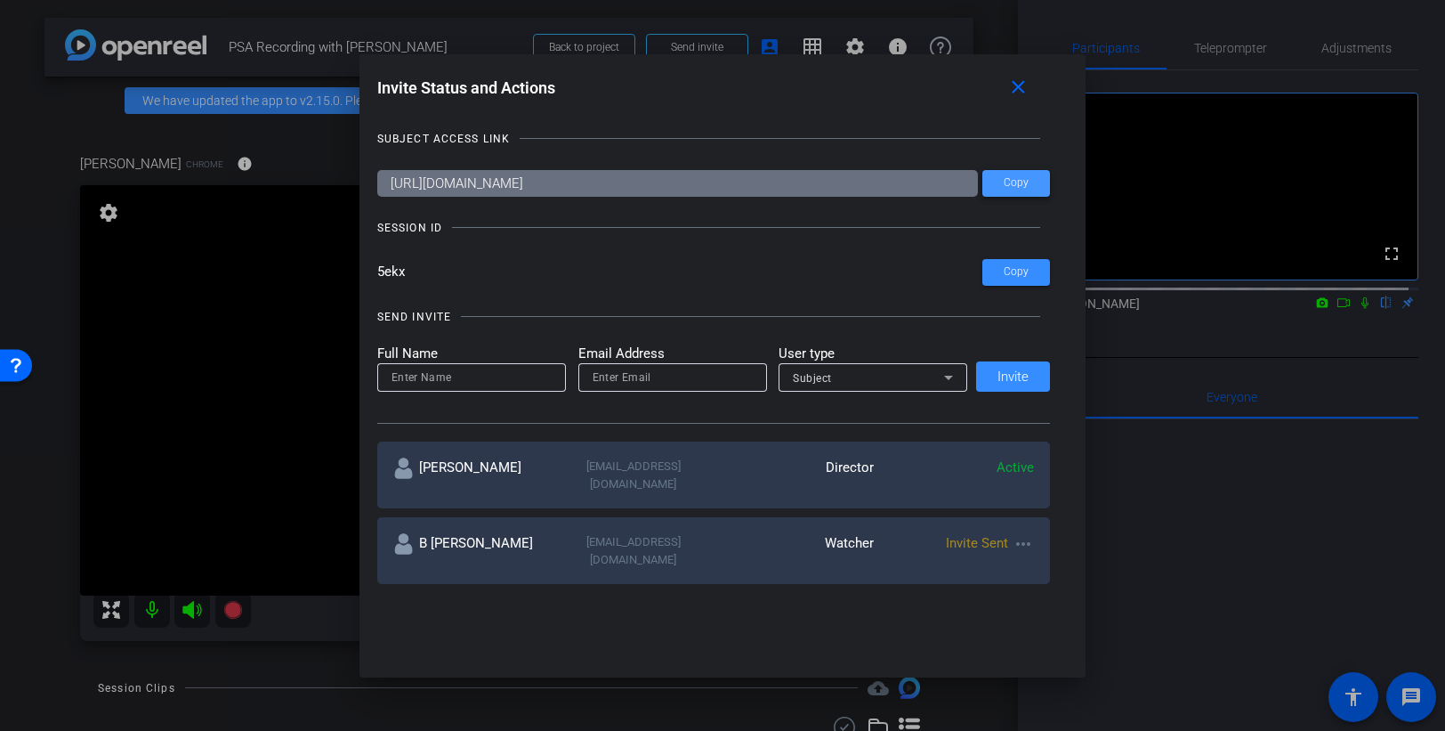
click at [1018, 184] on span "Copy" at bounding box center [1016, 182] width 25 height 13
click at [1023, 90] on mat-icon "close" at bounding box center [1018, 88] width 22 height 22
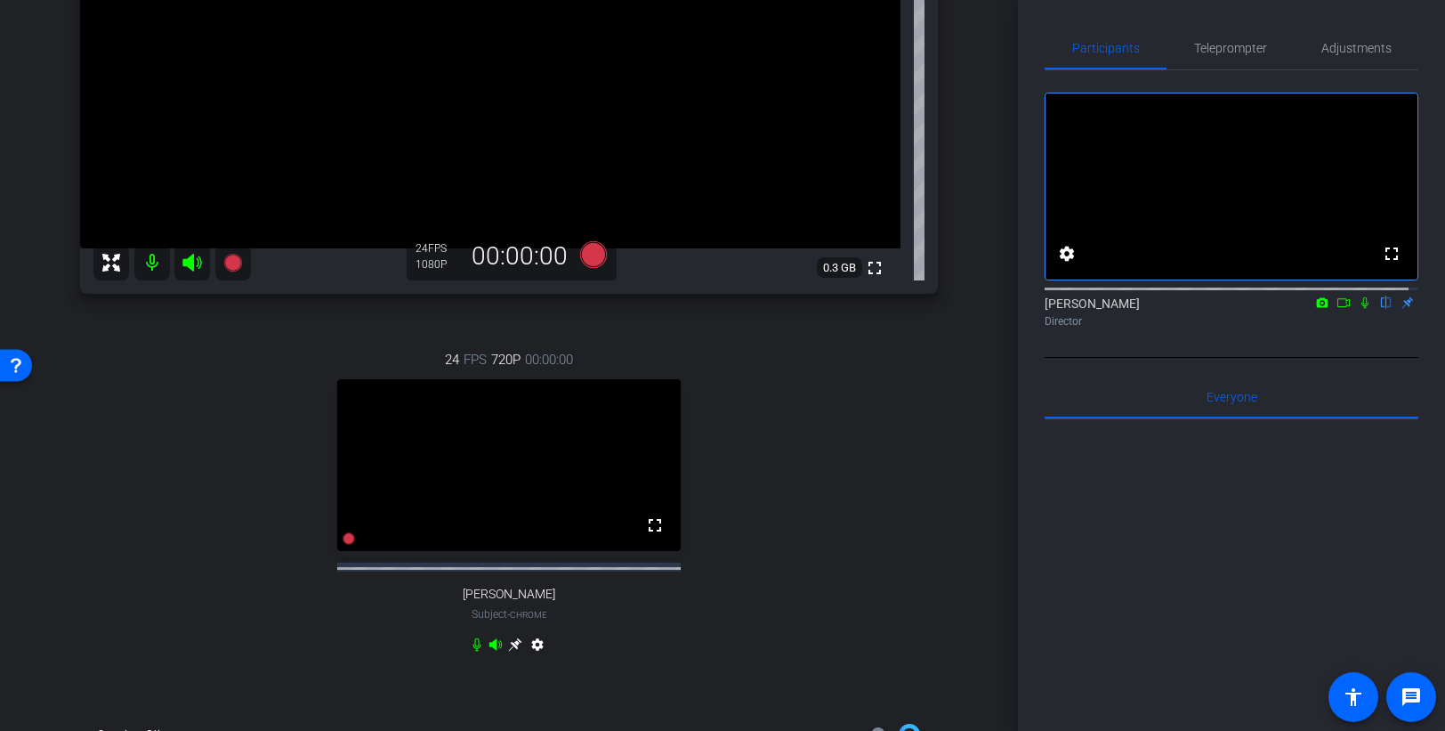
scroll to position [354, 0]
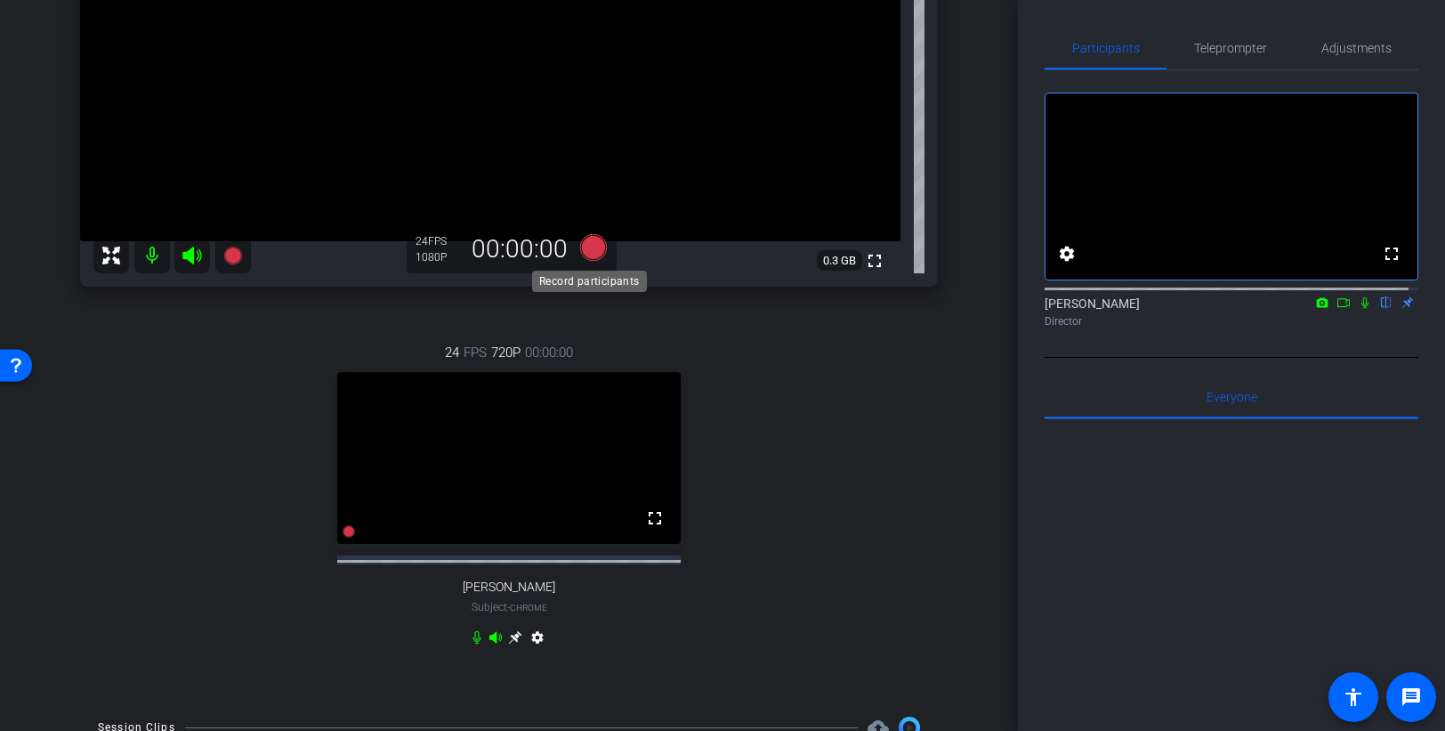
click at [590, 254] on icon at bounding box center [593, 247] width 27 height 27
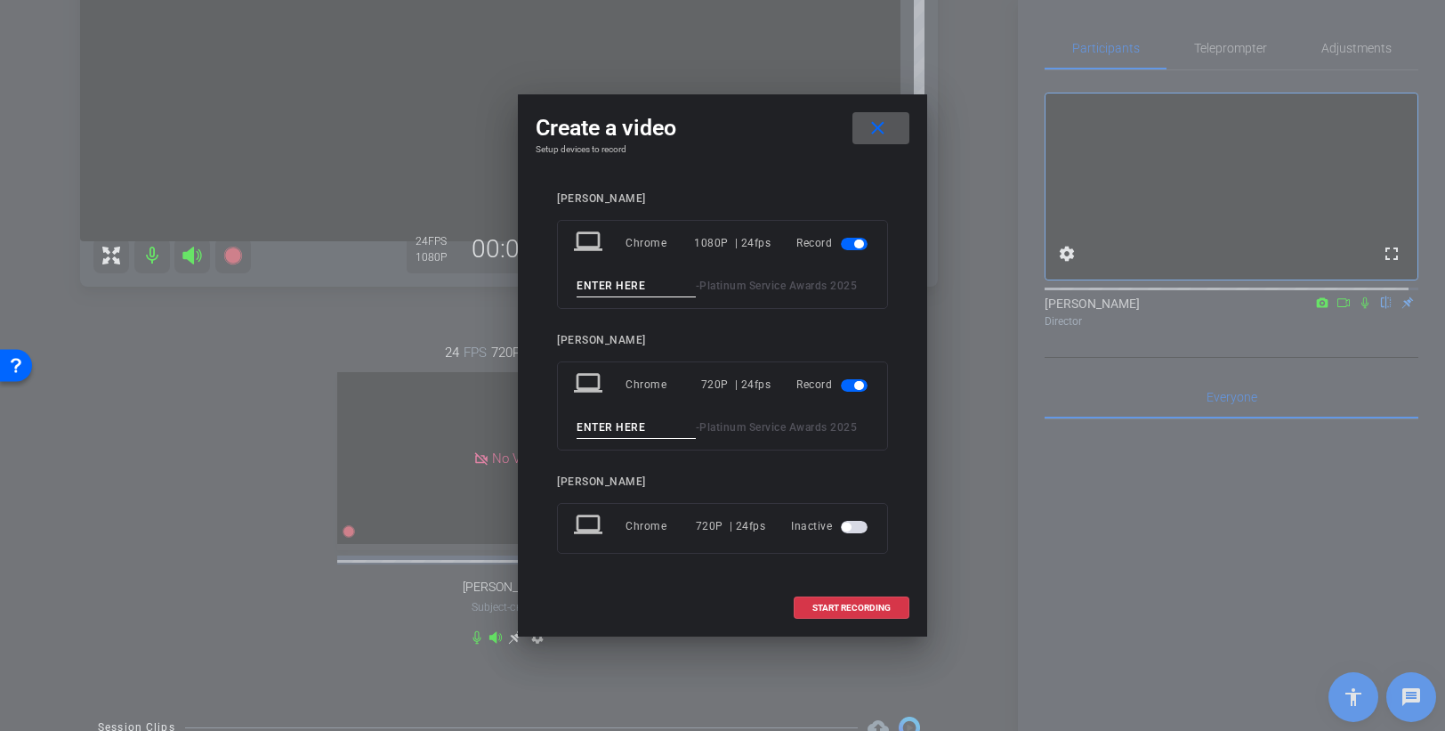
click at [611, 286] on input at bounding box center [636, 286] width 119 height 22
click at [856, 387] on span "button" at bounding box center [858, 385] width 9 height 9
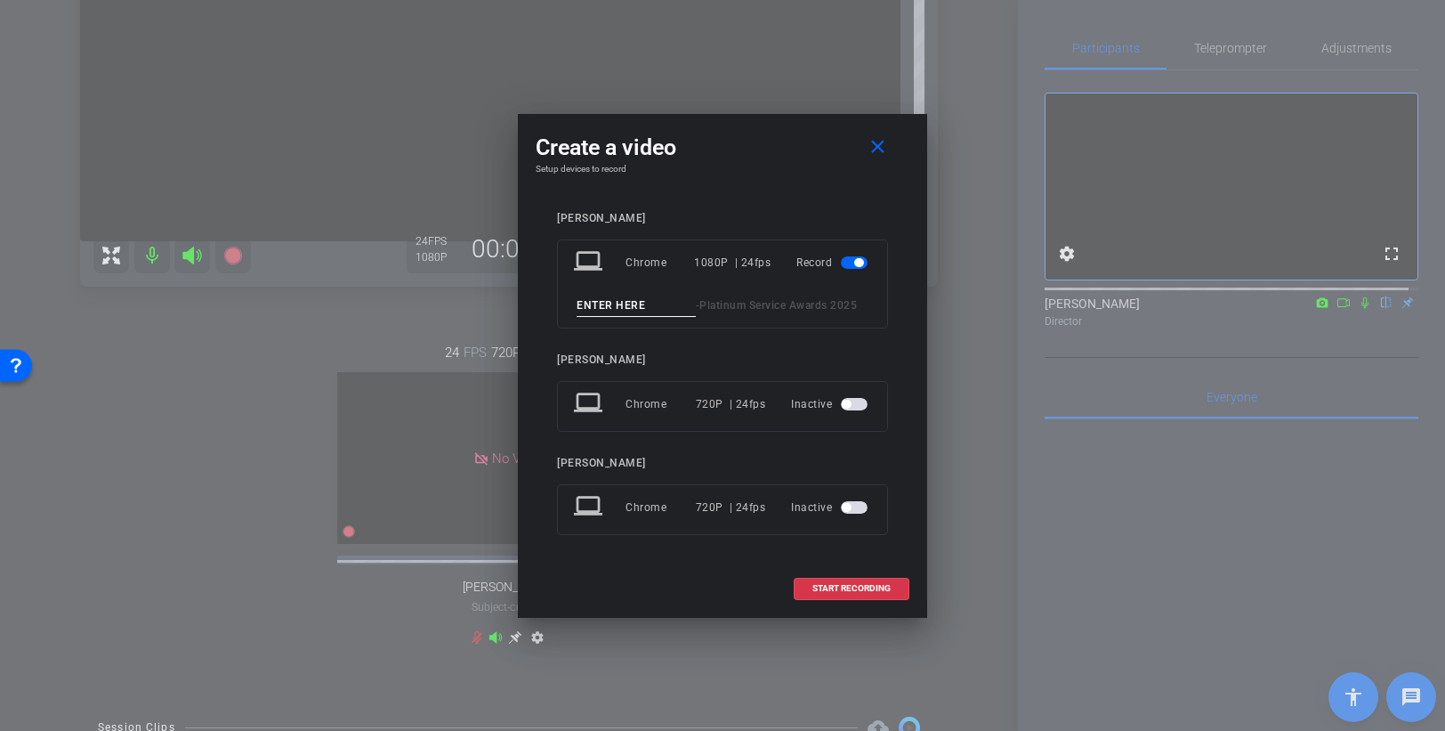
click at [613, 302] on input at bounding box center [636, 306] width 119 height 22
type input "[PERSON_NAME] 1"
click at [858, 586] on span "START RECORDING" at bounding box center [852, 588] width 78 height 9
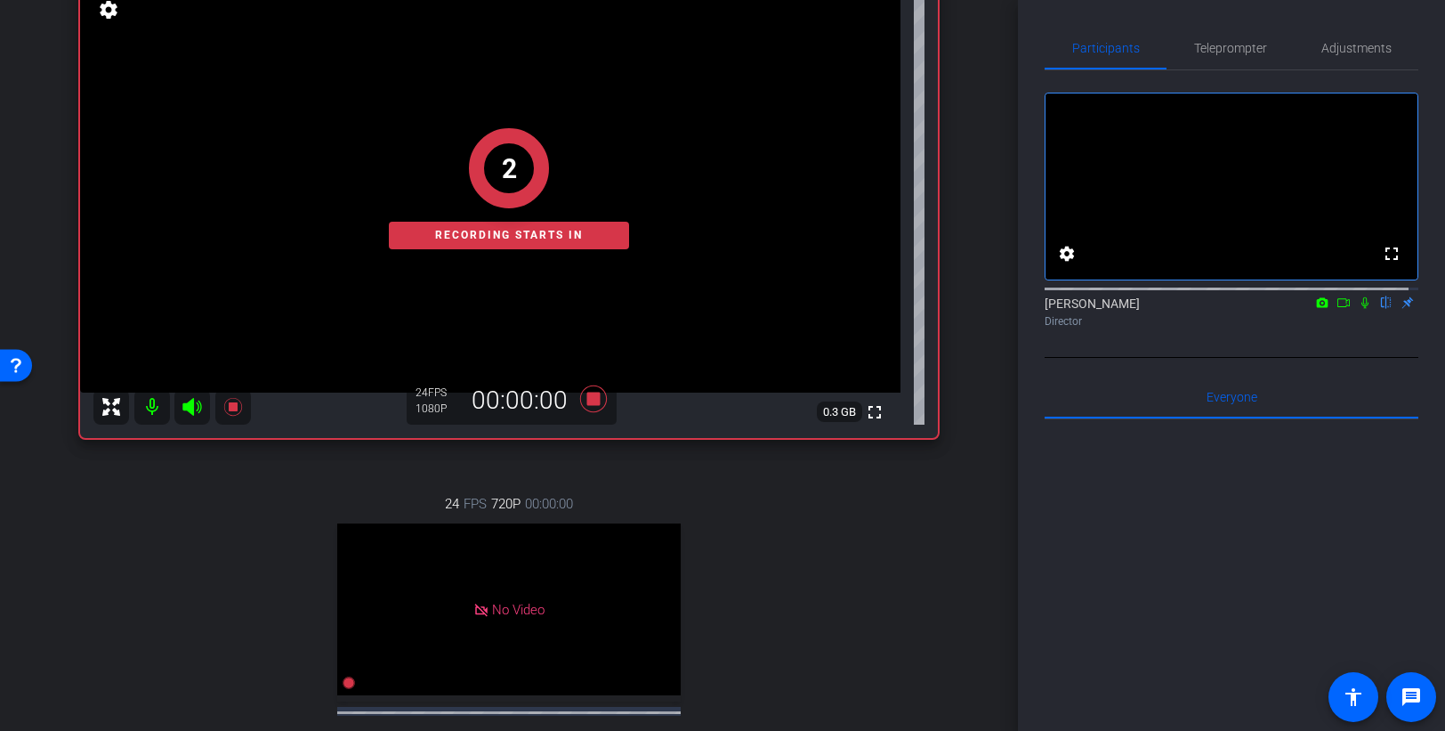
scroll to position [116, 0]
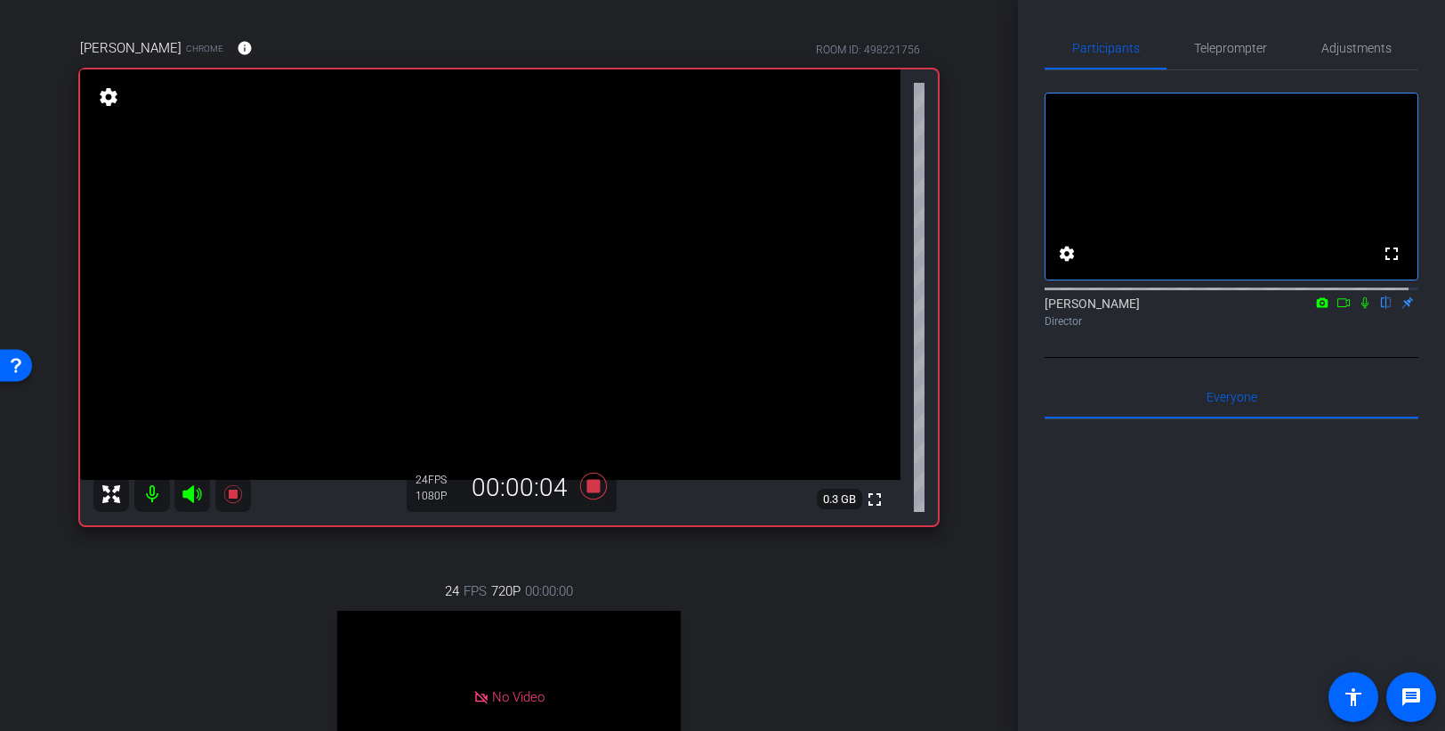
click at [1305, 309] on icon at bounding box center [1365, 302] width 14 height 12
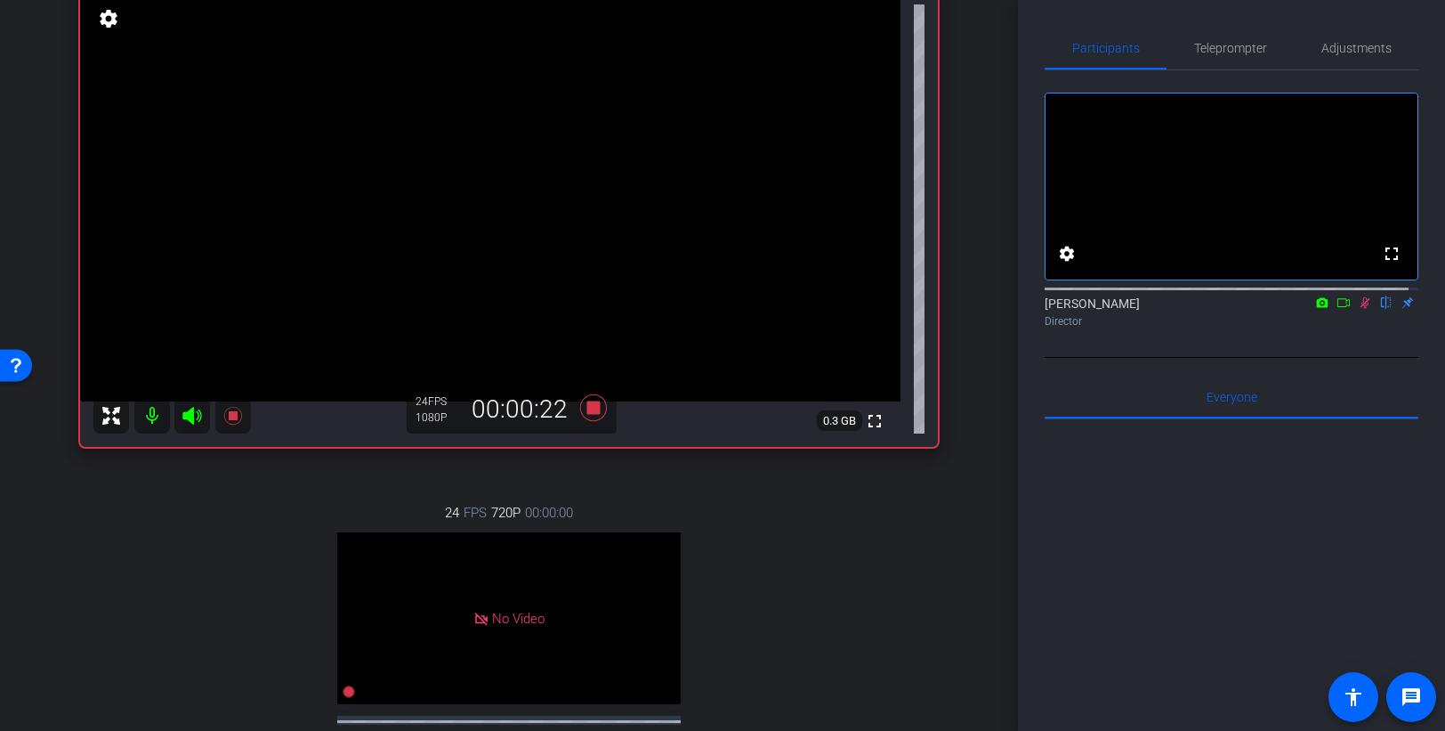
scroll to position [226, 0]
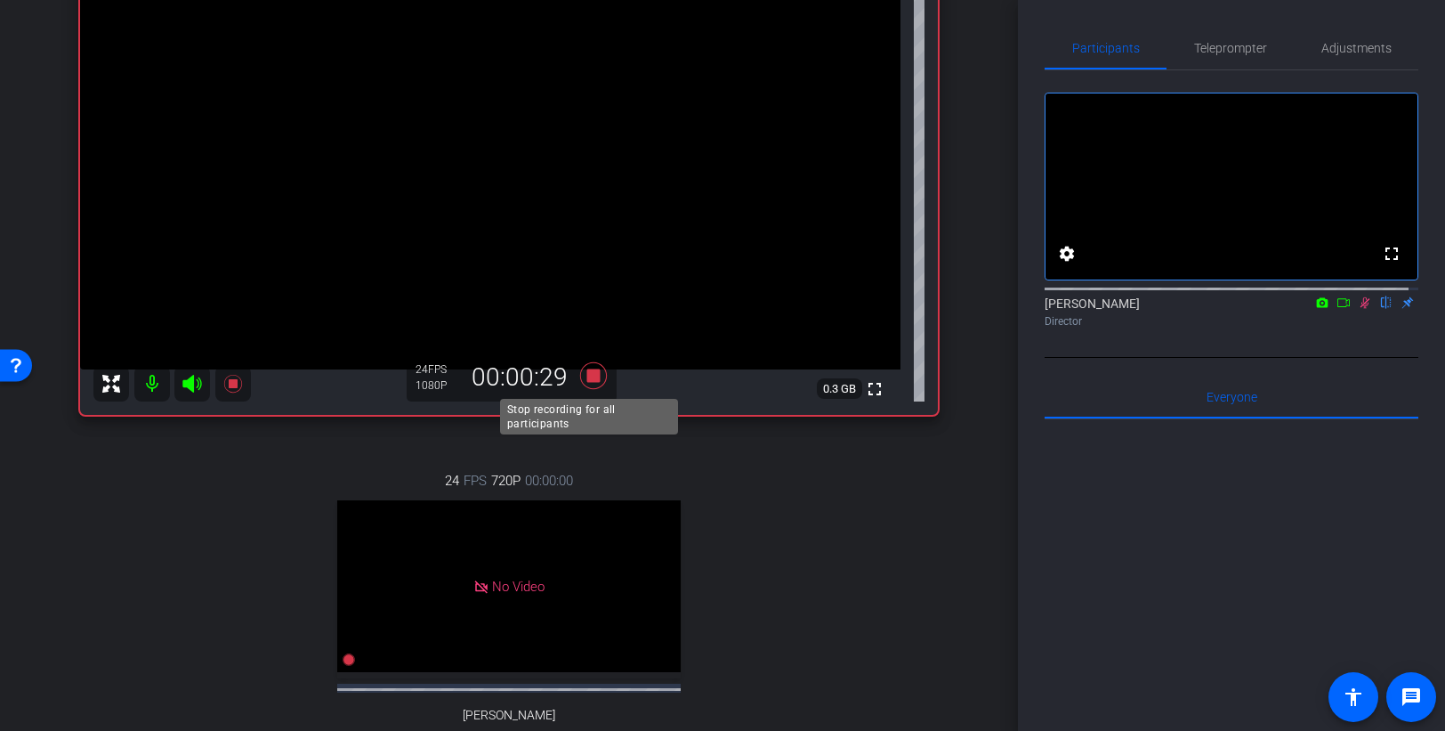
click at [587, 378] on icon at bounding box center [593, 375] width 27 height 27
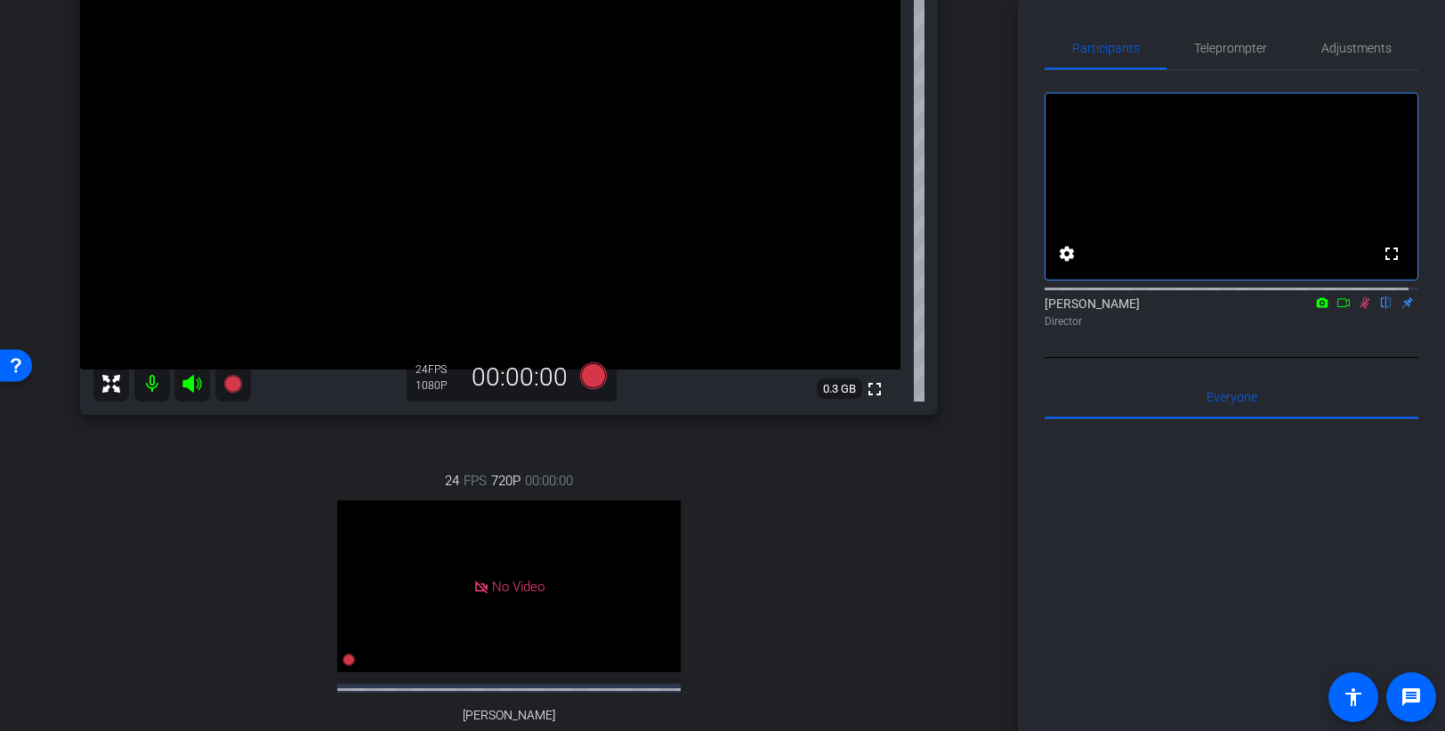
click at [1305, 311] on mat-icon at bounding box center [1365, 303] width 21 height 16
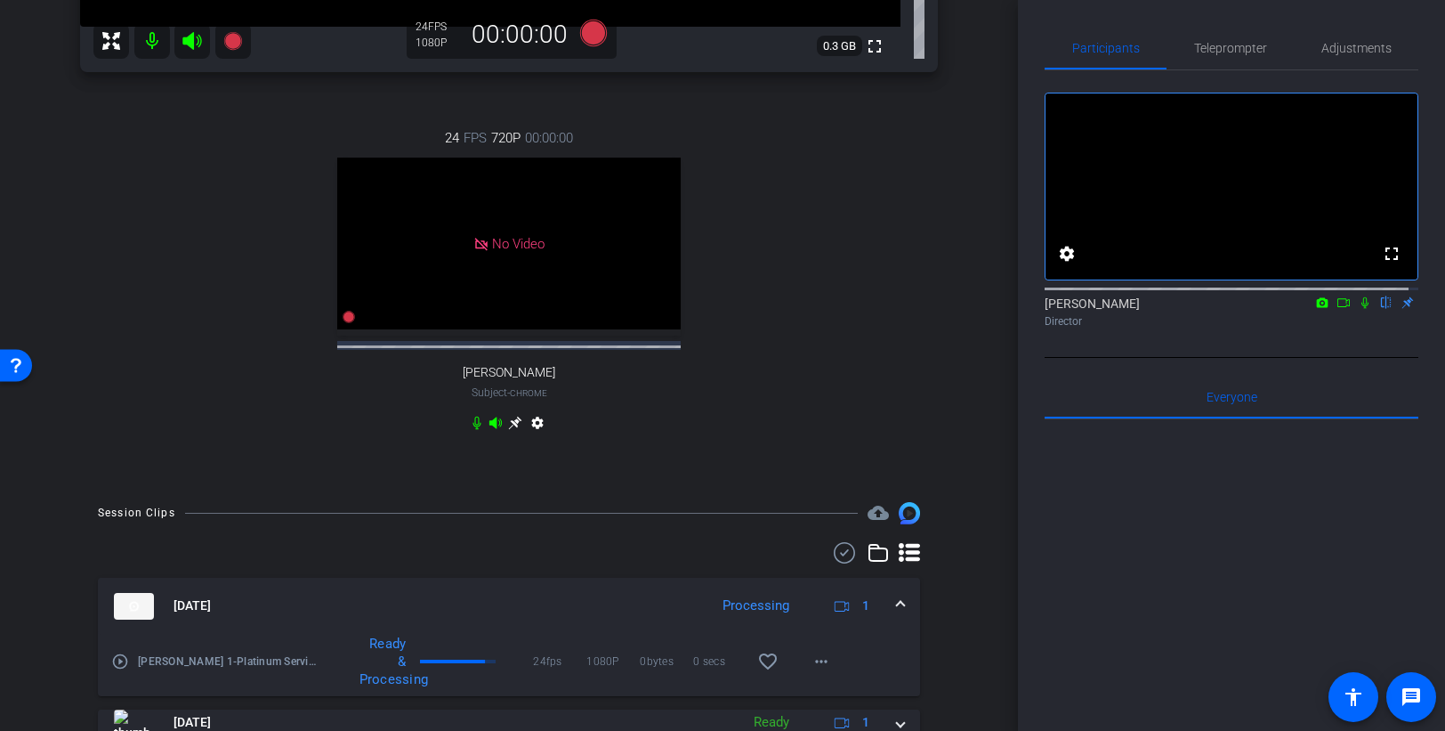
scroll to position [614, 0]
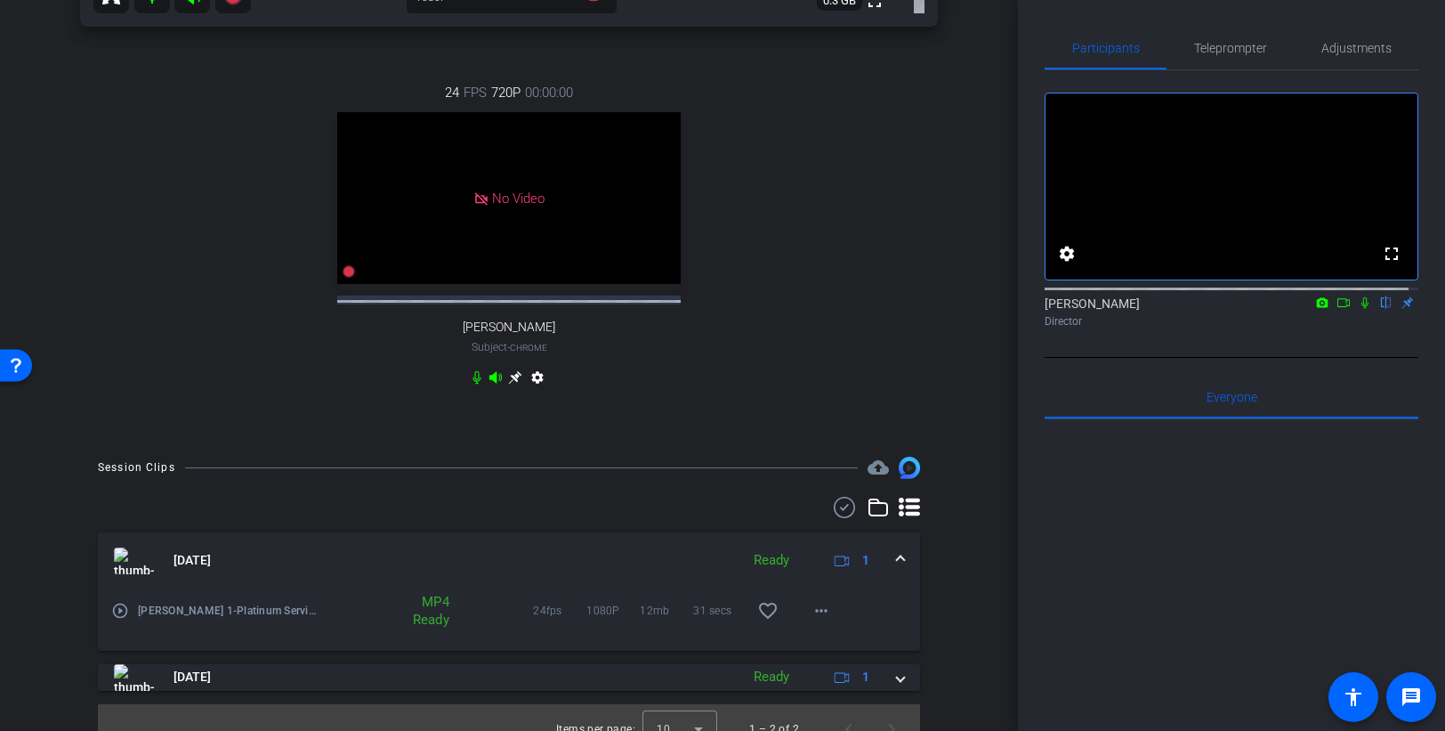
click at [121, 619] on mat-icon "play_circle_outline" at bounding box center [120, 611] width 18 height 18
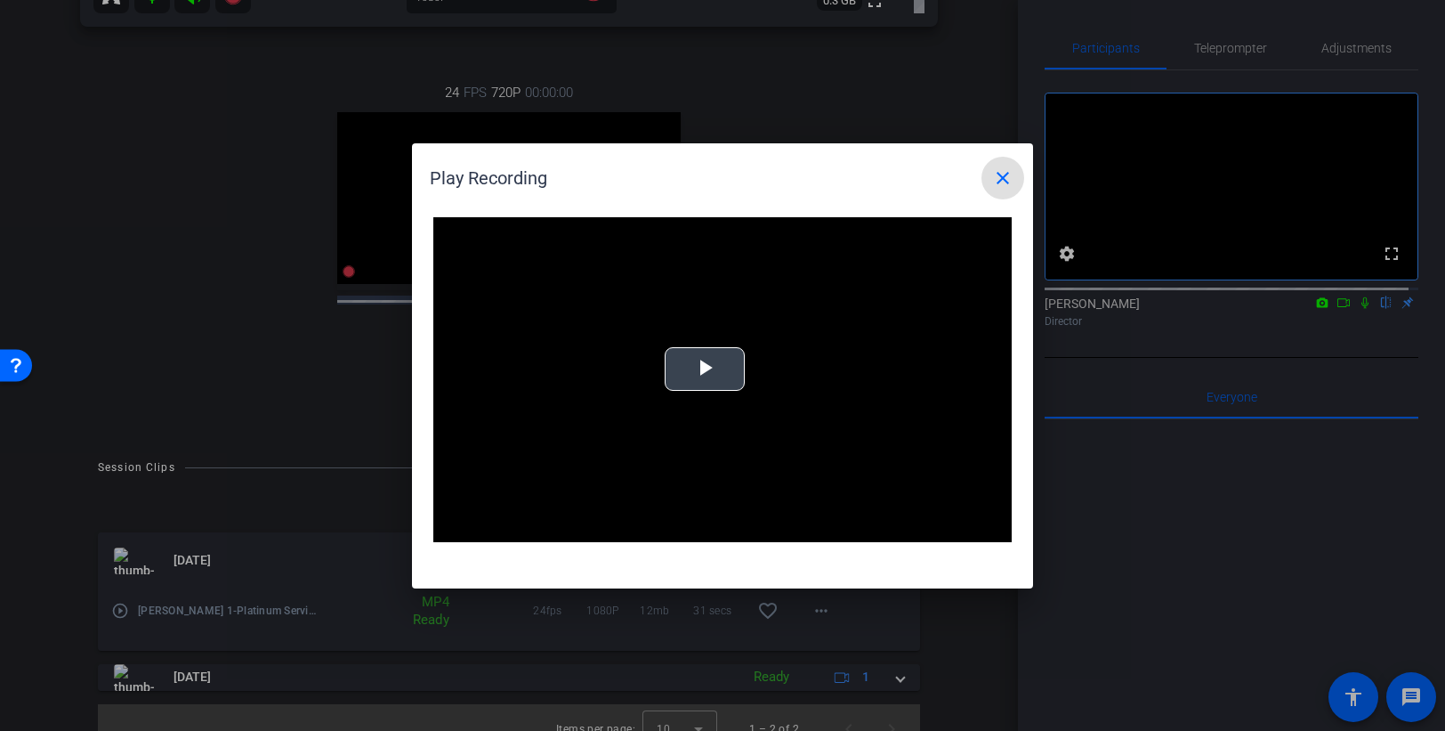
click at [705, 368] on span "Video Player" at bounding box center [705, 368] width 0 height 0
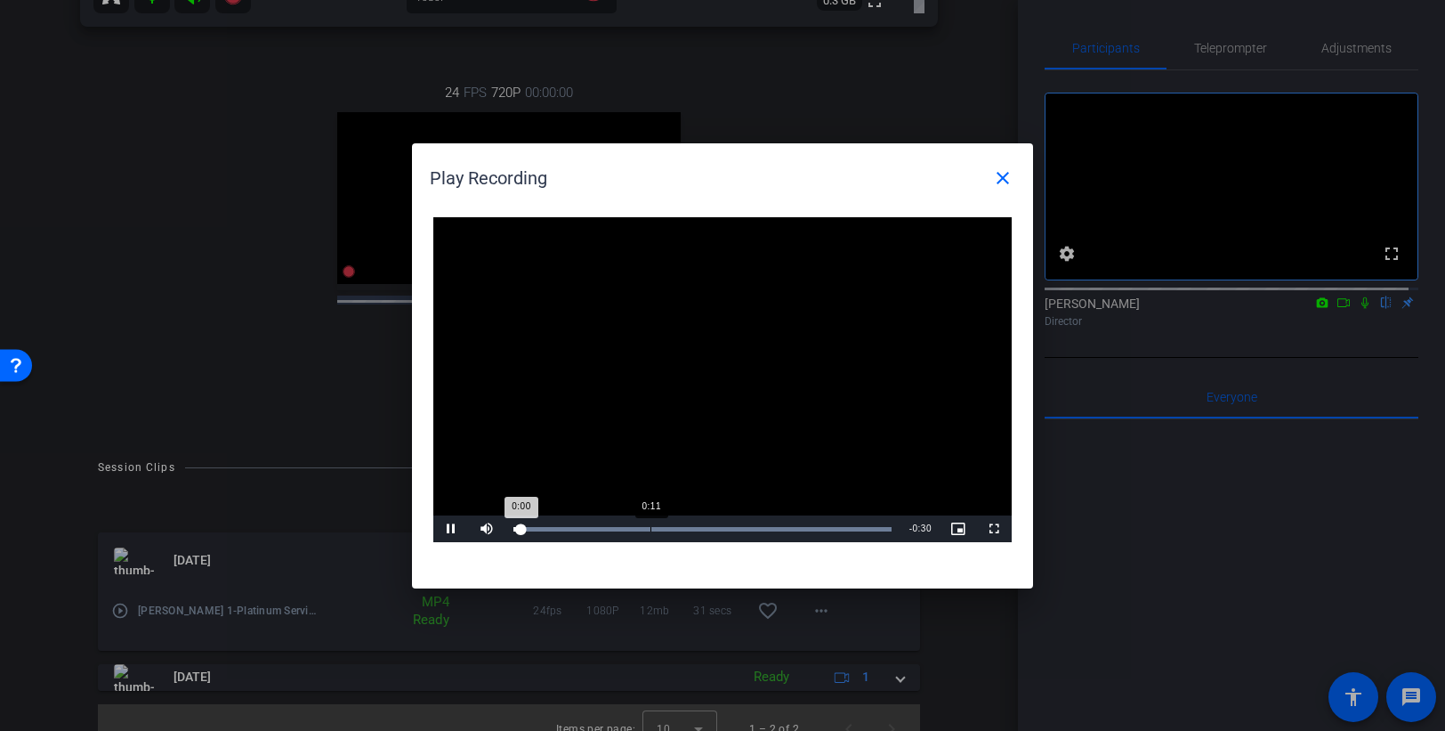
click at [650, 521] on div "Loaded : 100.00% 0:11 0:00" at bounding box center [703, 528] width 396 height 27
click at [448, 529] on span "Video Player" at bounding box center [451, 529] width 36 height 0
click at [1007, 174] on mat-icon "close" at bounding box center [1002, 177] width 21 height 21
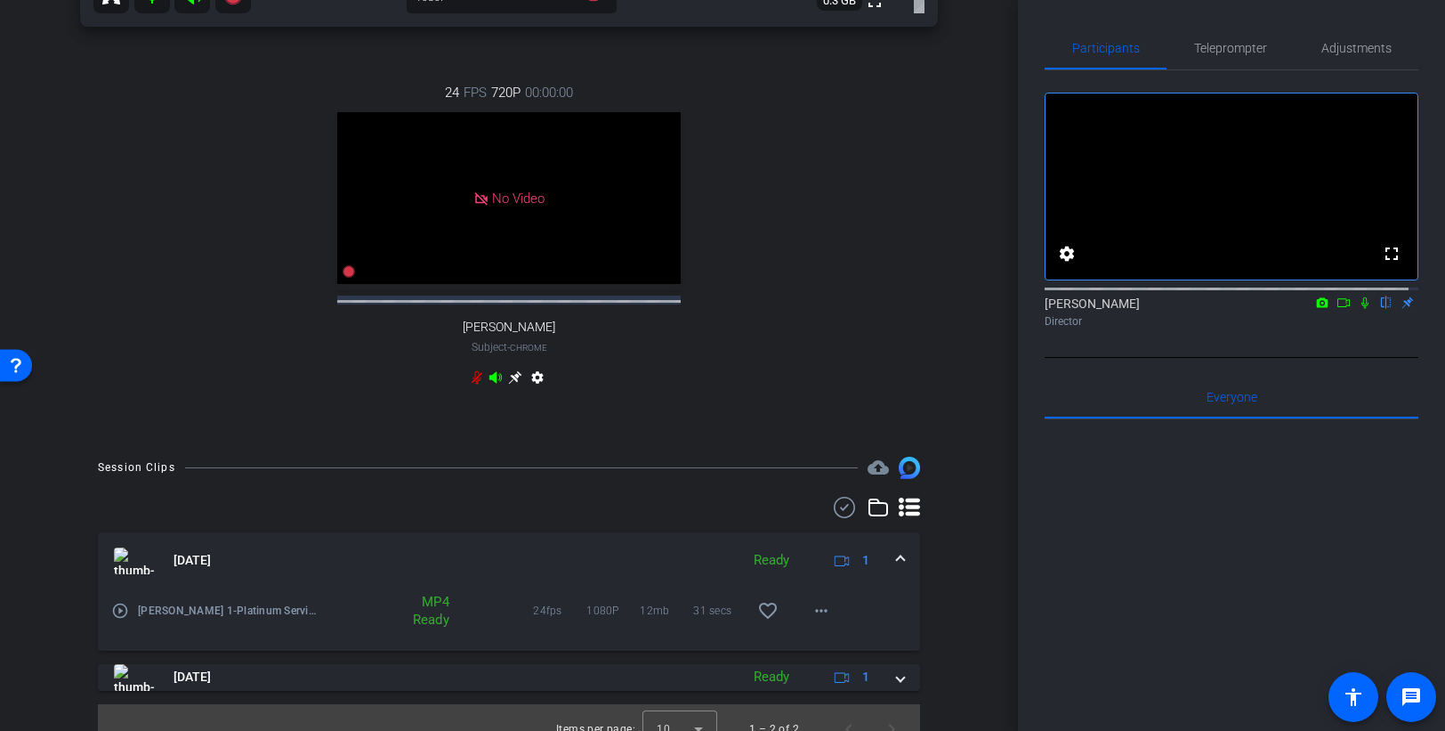
drag, startPoint x: 1017, startPoint y: 368, endPoint x: 1023, endPoint y: 317, distance: 51.0
click at [1023, 317] on div "Participants Teleprompter Adjustments fullscreen settings [PERSON_NAME] flip Di…" at bounding box center [1231, 365] width 427 height 731
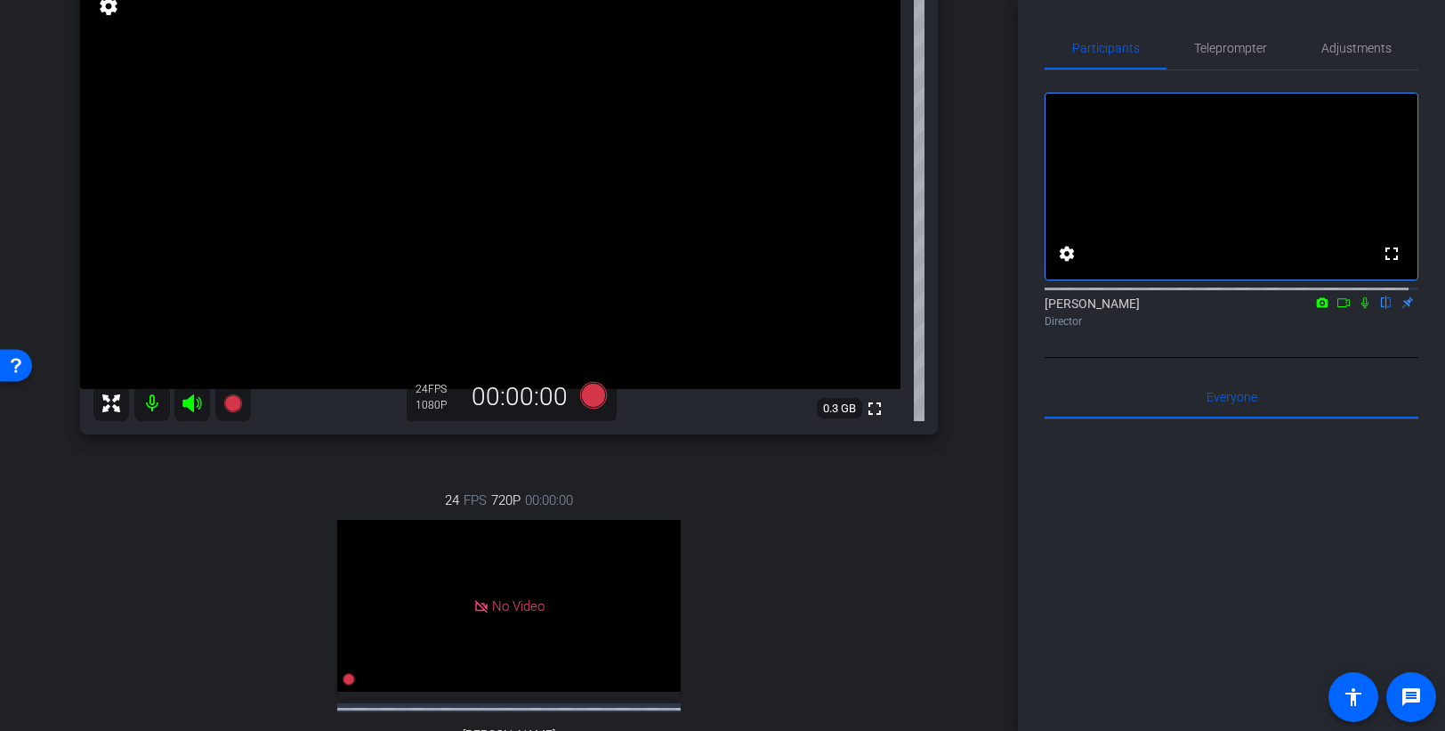
scroll to position [204, 0]
click at [581, 396] on icon at bounding box center [593, 397] width 27 height 27
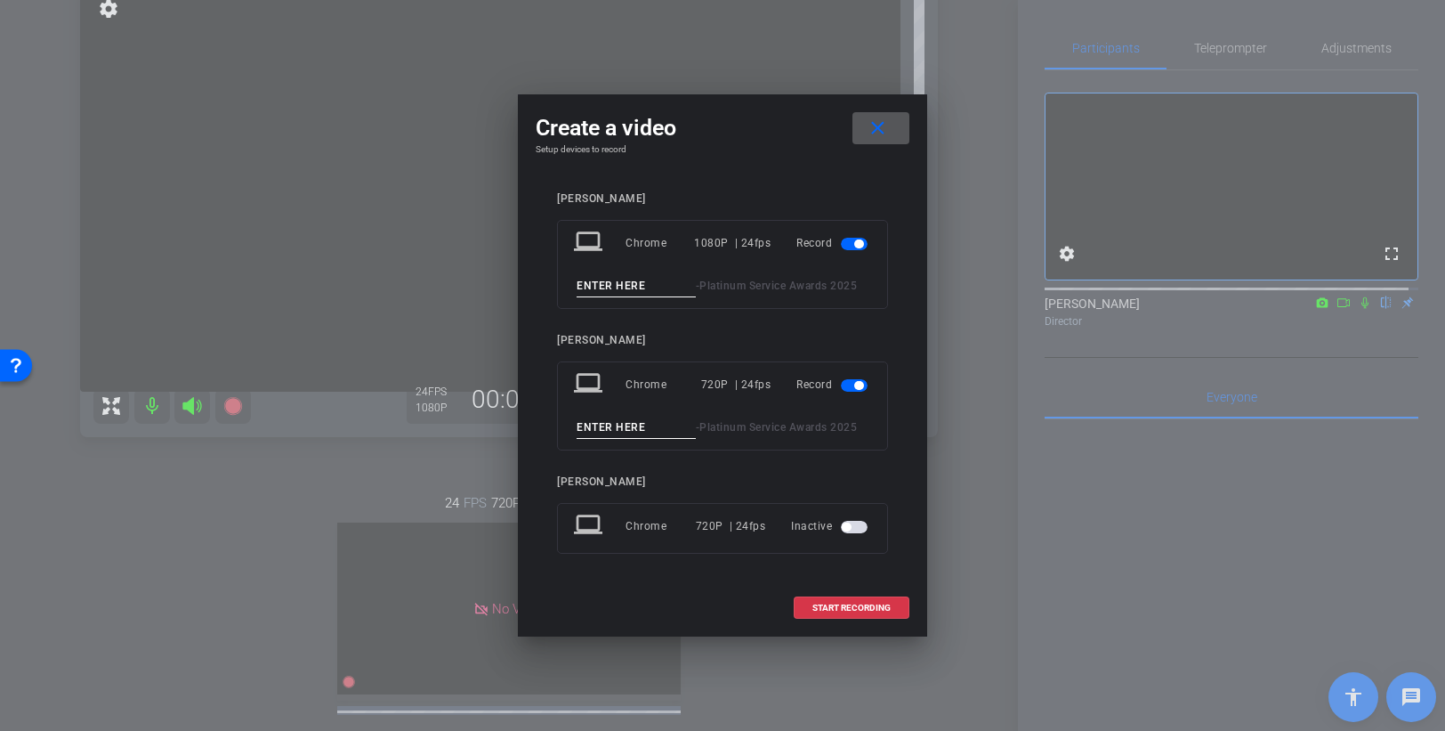
click at [608, 289] on input at bounding box center [636, 286] width 119 height 22
type input "[PERSON_NAME] 2"
click at [855, 384] on span "button" at bounding box center [858, 385] width 9 height 9
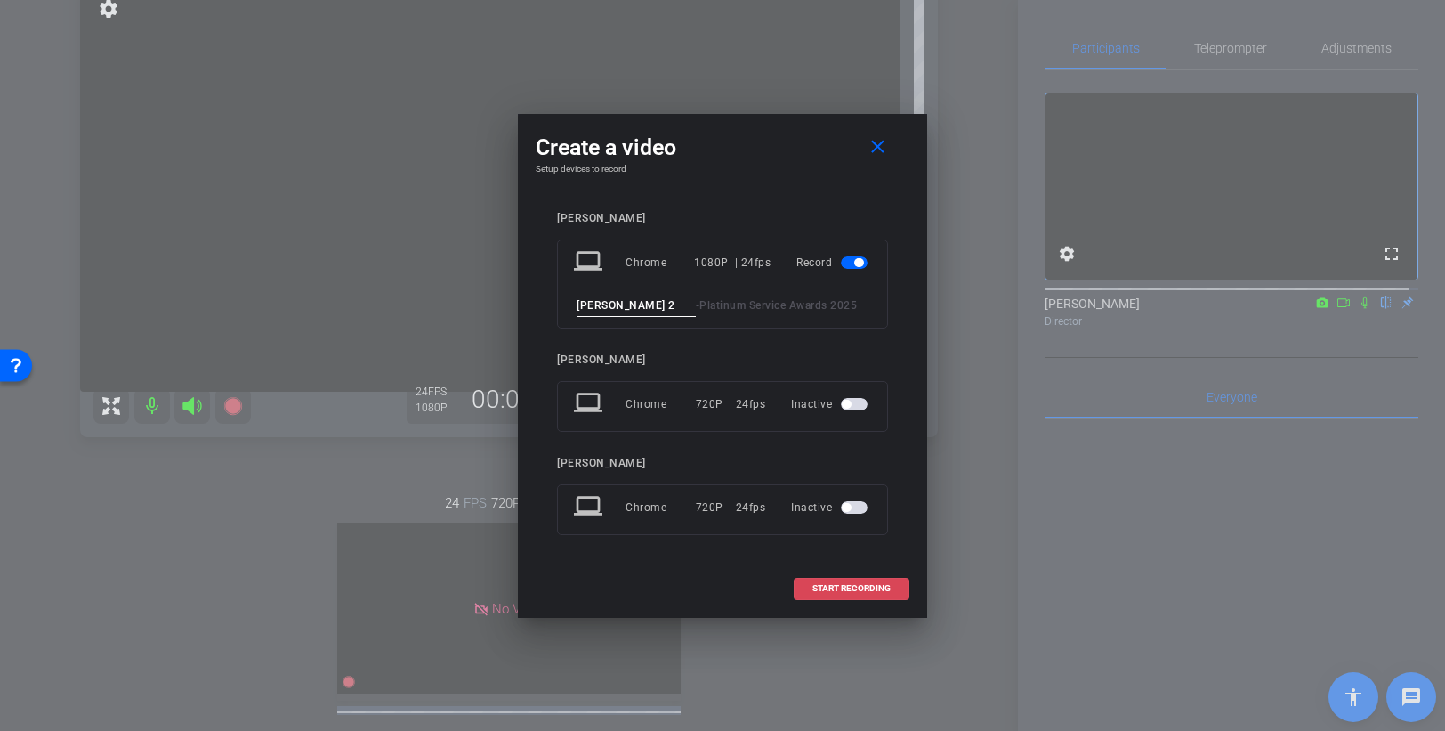
click at [861, 587] on span "START RECORDING" at bounding box center [852, 588] width 78 height 9
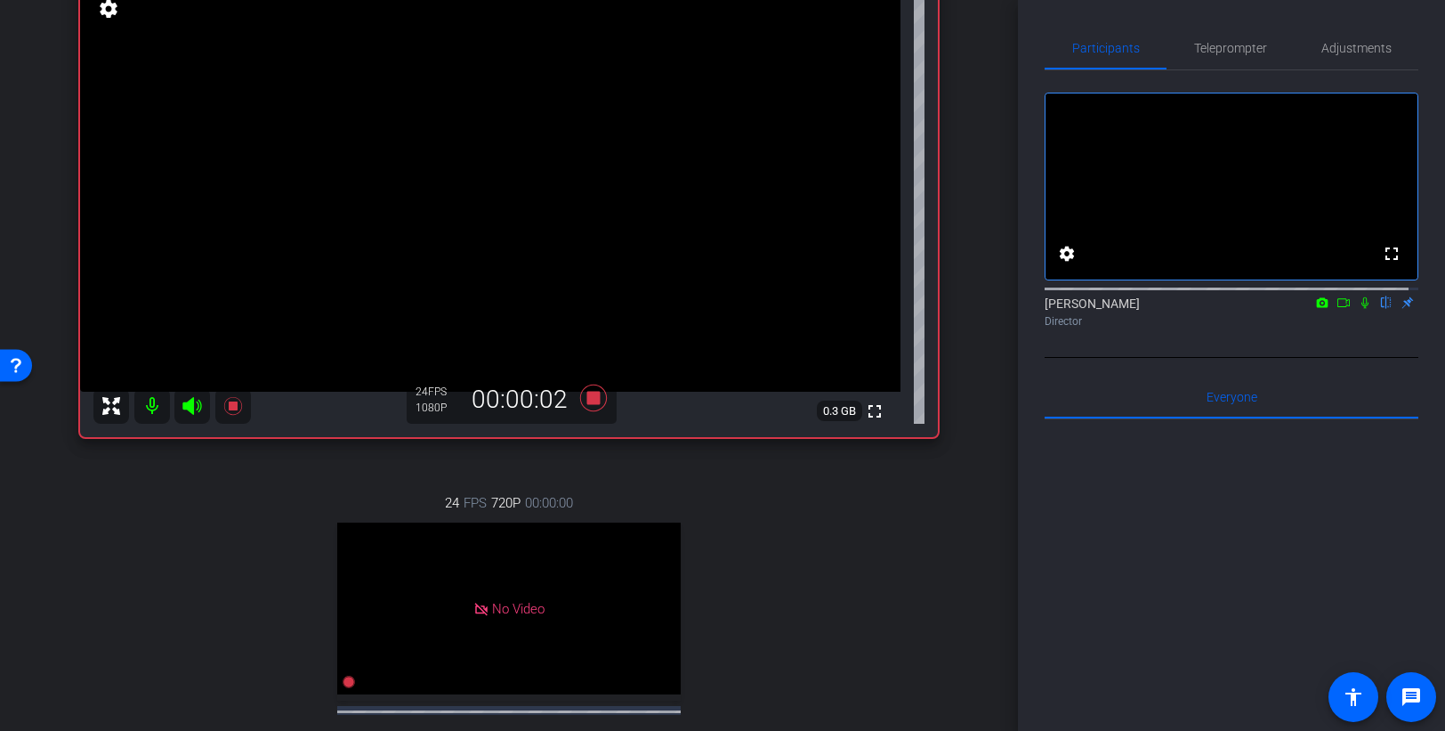
click at [1305, 309] on icon at bounding box center [1365, 302] width 14 height 12
click at [593, 400] on icon at bounding box center [593, 397] width 27 height 27
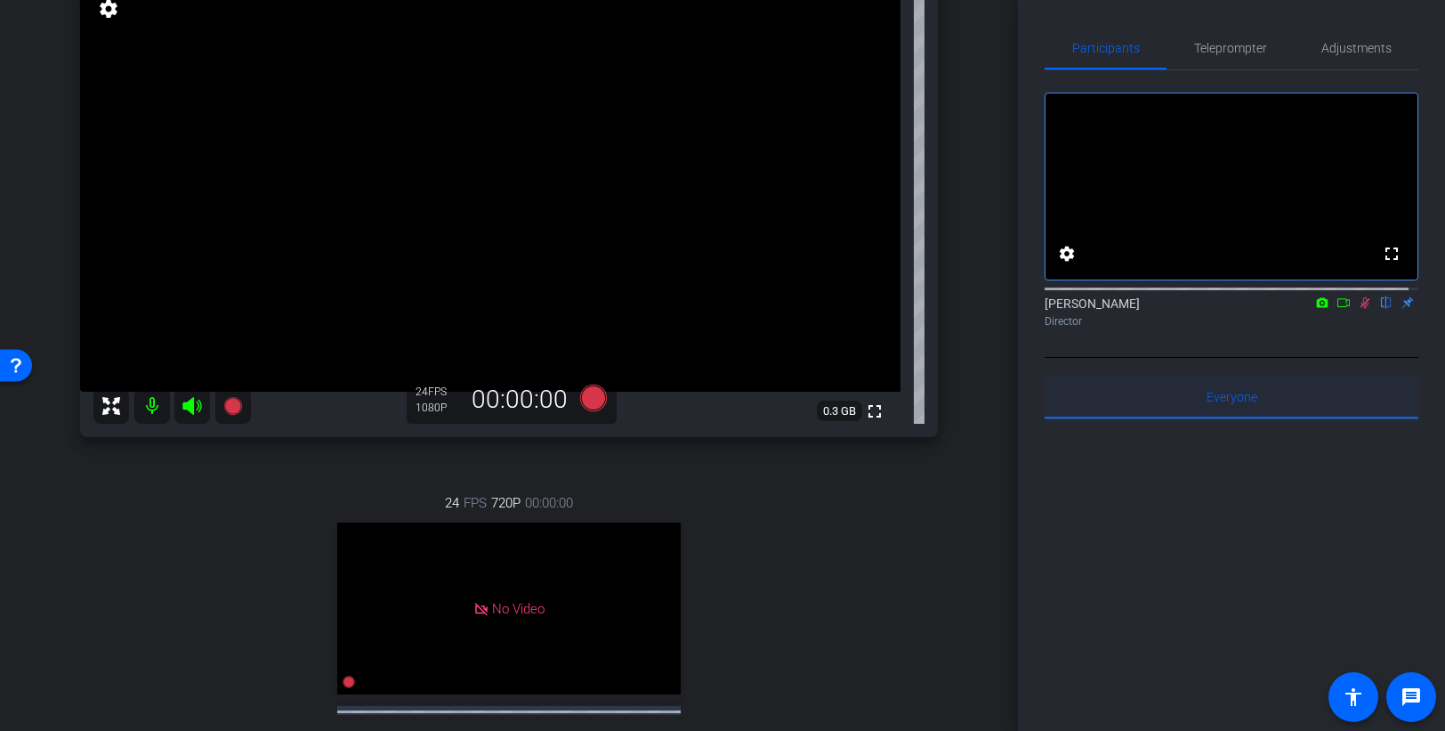
drag, startPoint x: 1358, startPoint y: 319, endPoint x: 1262, endPoint y: 395, distance: 122.3
click at [1305, 309] on icon at bounding box center [1366, 303] width 10 height 12
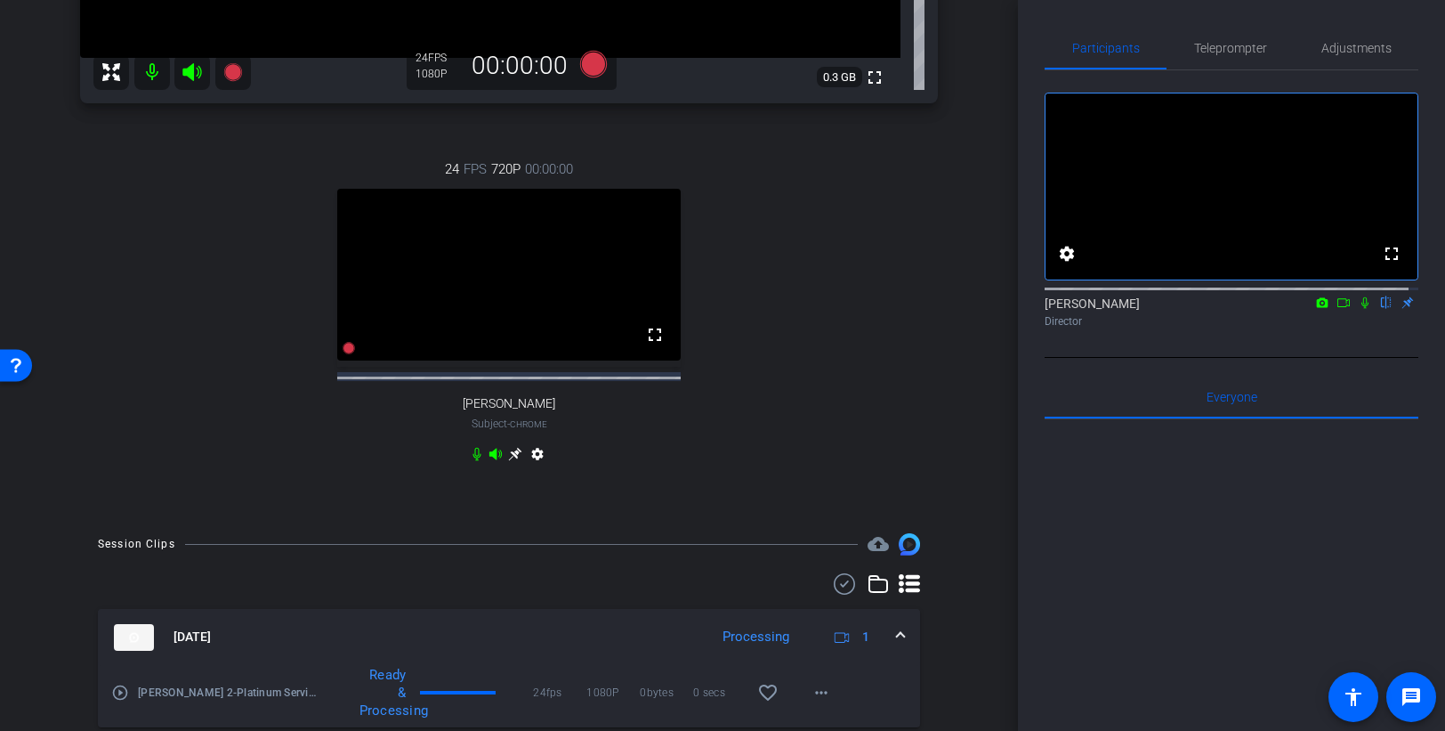
scroll to position [535, 0]
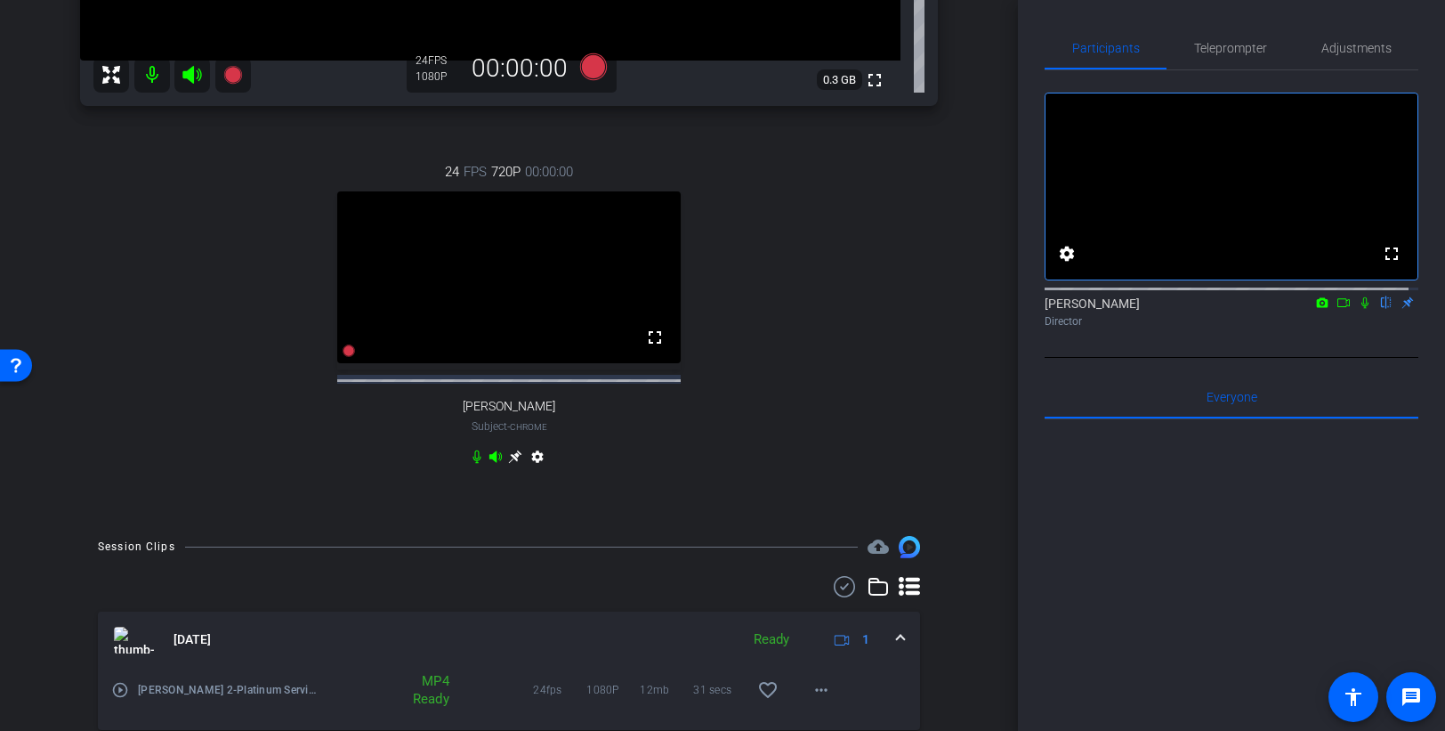
click at [118, 659] on mat-icon "play_circle_outline" at bounding box center [120, 690] width 18 height 18
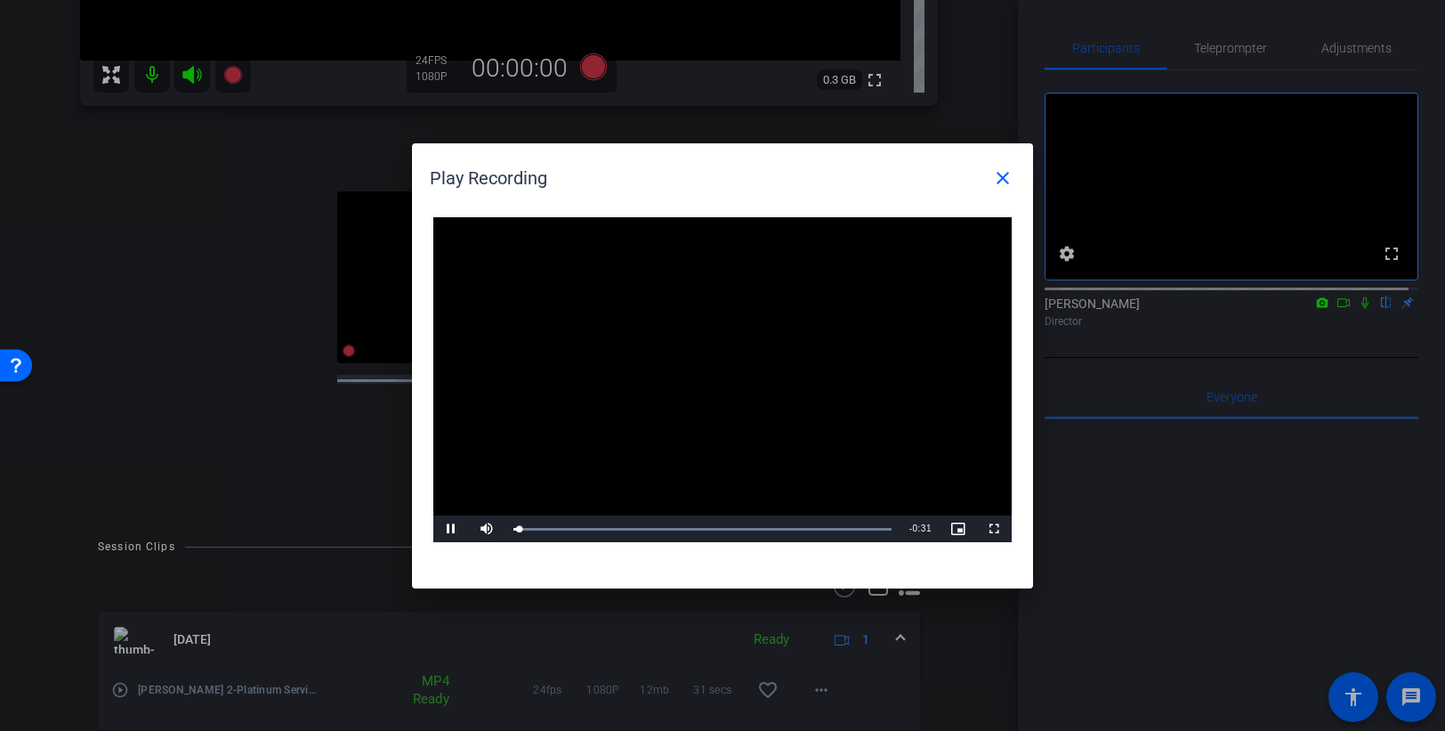
click at [712, 361] on video "Video Player" at bounding box center [722, 380] width 578 height 326
click at [447, 529] on span "Video Player" at bounding box center [451, 529] width 36 height 0
click at [999, 180] on mat-icon "close" at bounding box center [1002, 177] width 21 height 21
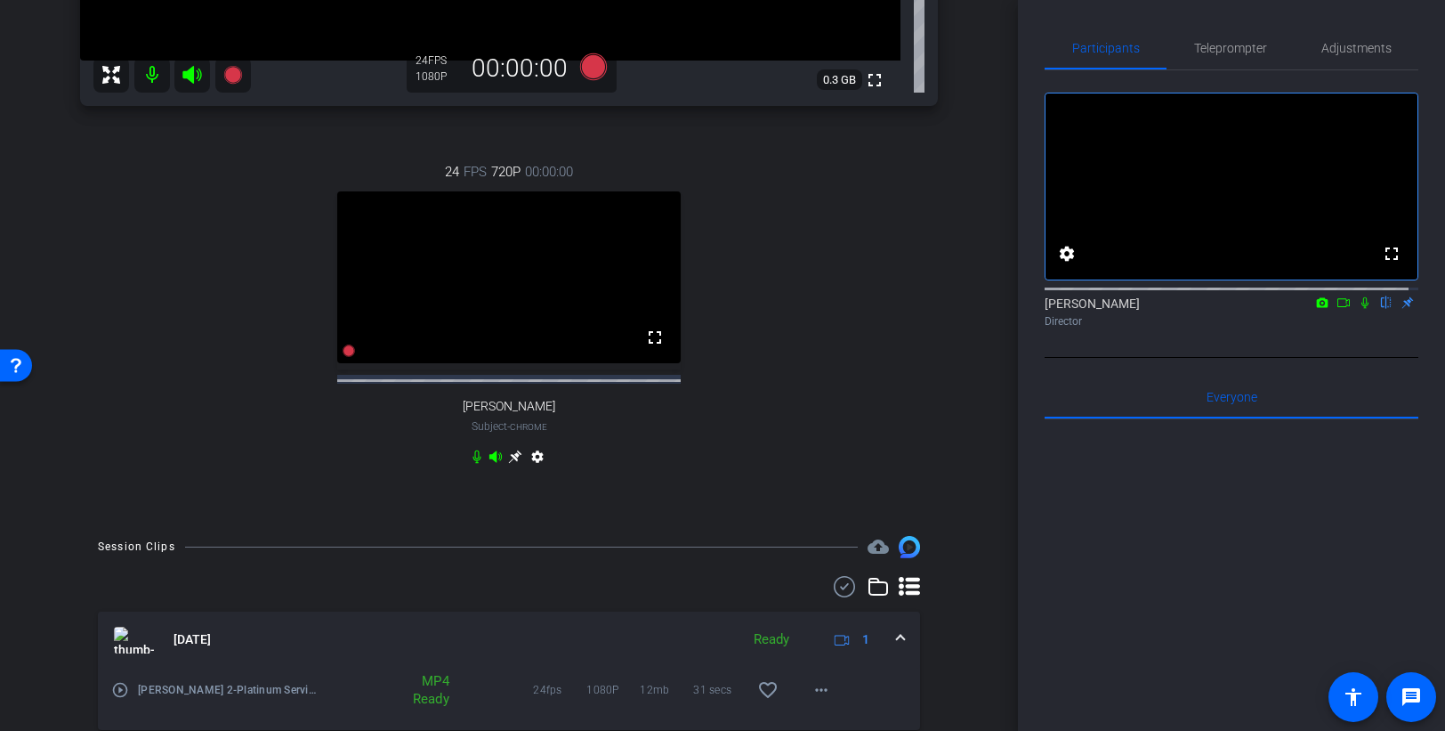
click at [1016, 281] on div "arrow_back PSA Recording with [PERSON_NAME] Back to project Send invite account…" at bounding box center [722, 365] width 1445 height 731
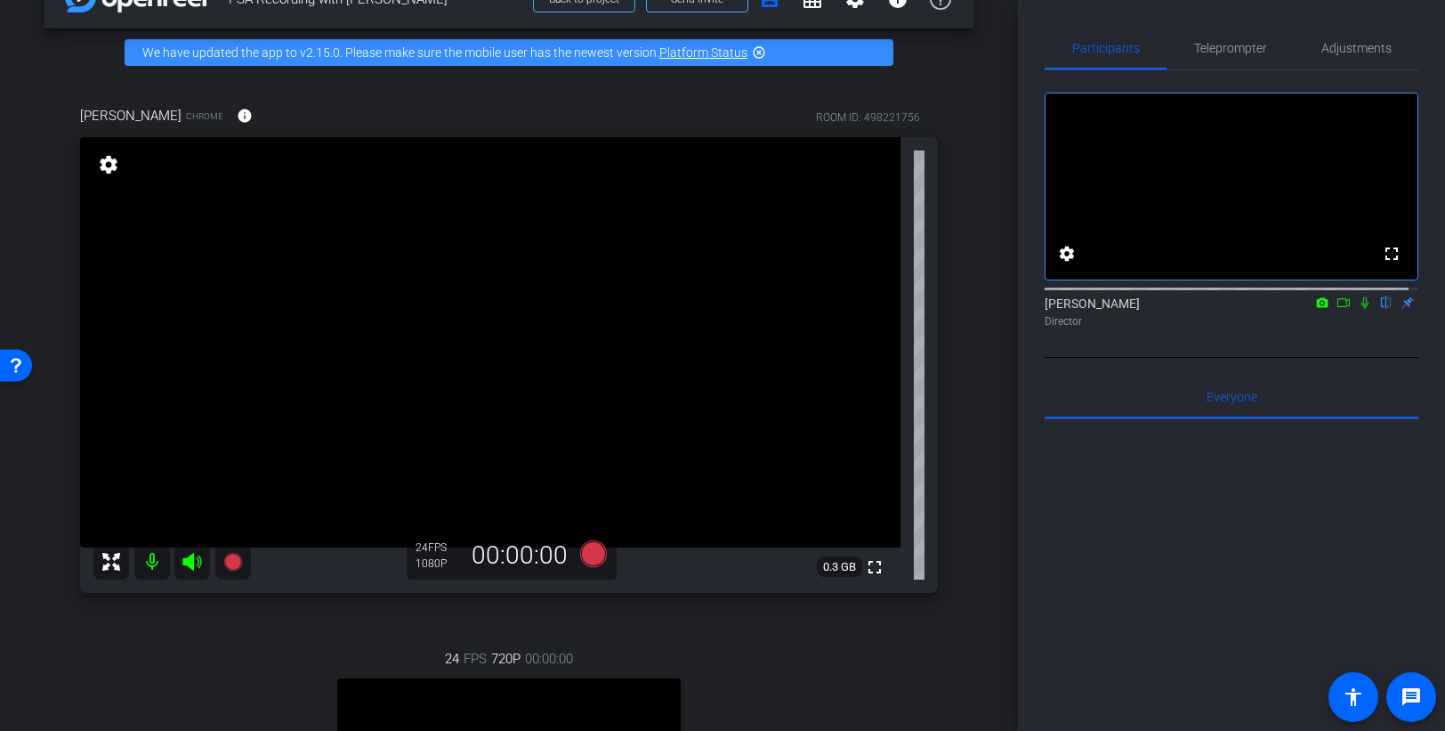
scroll to position [75, 0]
